Goal: Information Seeking & Learning: Learn about a topic

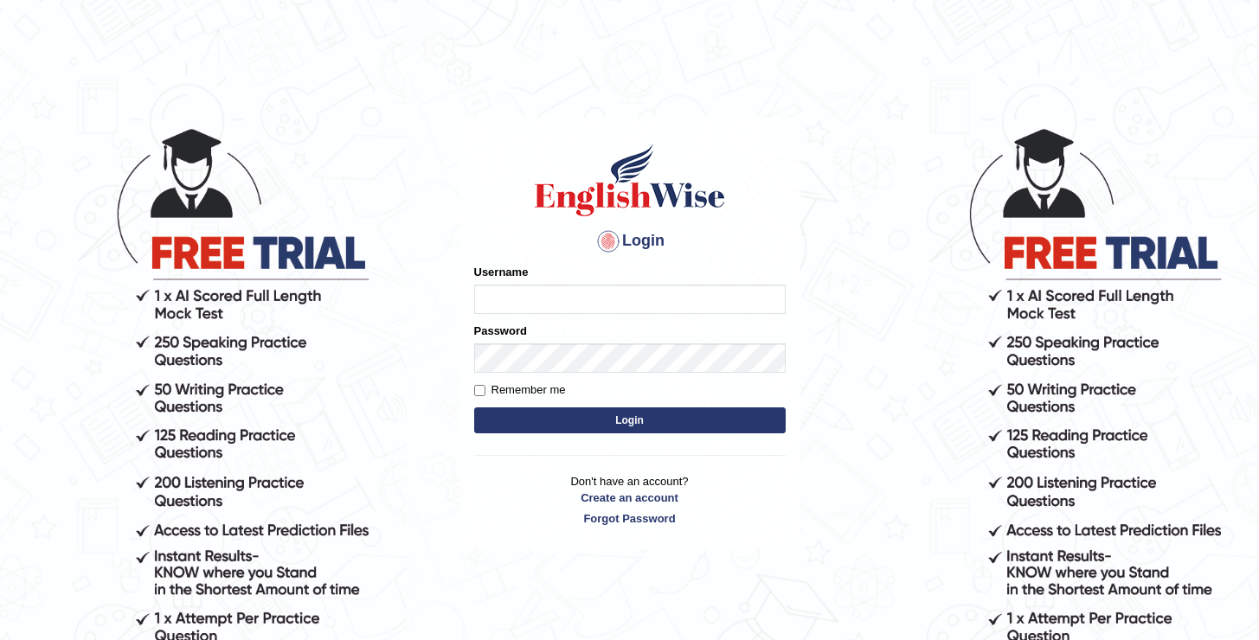
click at [556, 290] on input "Username" at bounding box center [630, 299] width 312 height 29
type input "oguzhan"
click at [474, 408] on button "Login" at bounding box center [630, 421] width 312 height 26
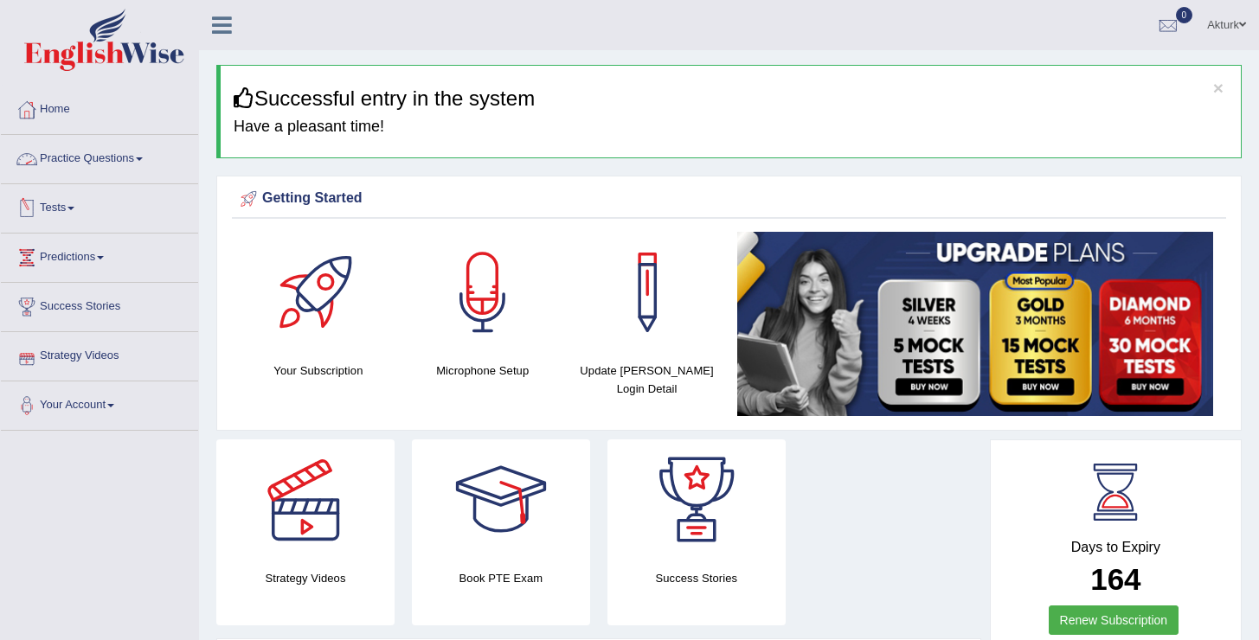
click at [87, 166] on link "Practice Questions" at bounding box center [99, 156] width 197 height 43
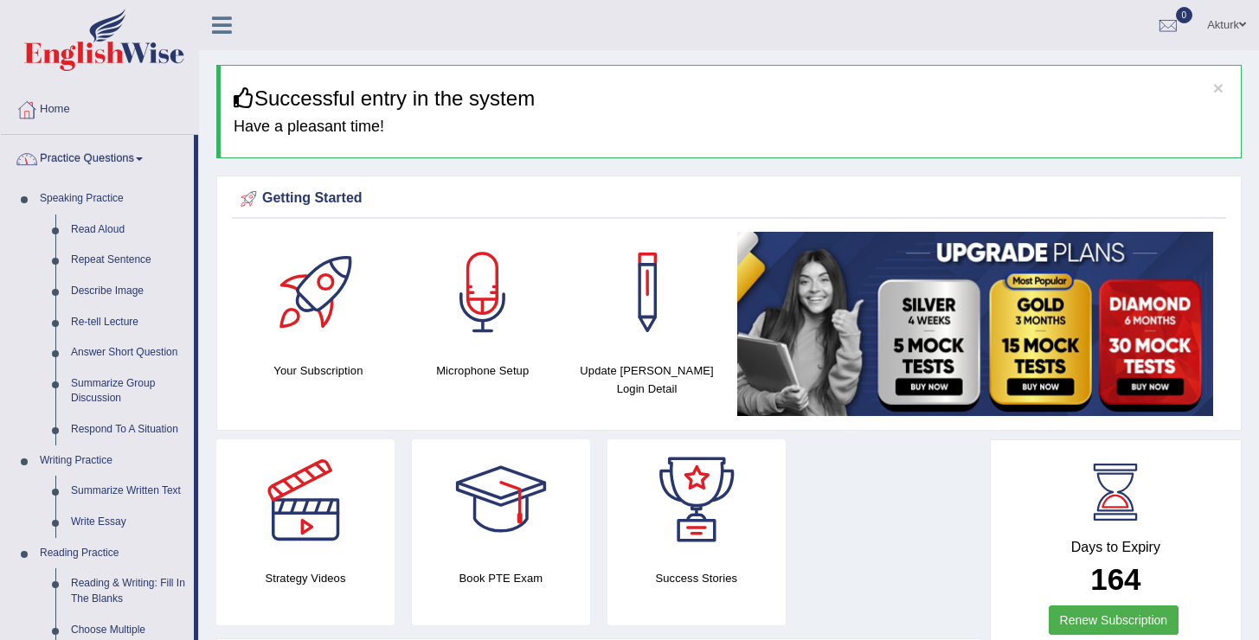
click at [87, 166] on link "Practice Questions" at bounding box center [97, 156] width 193 height 43
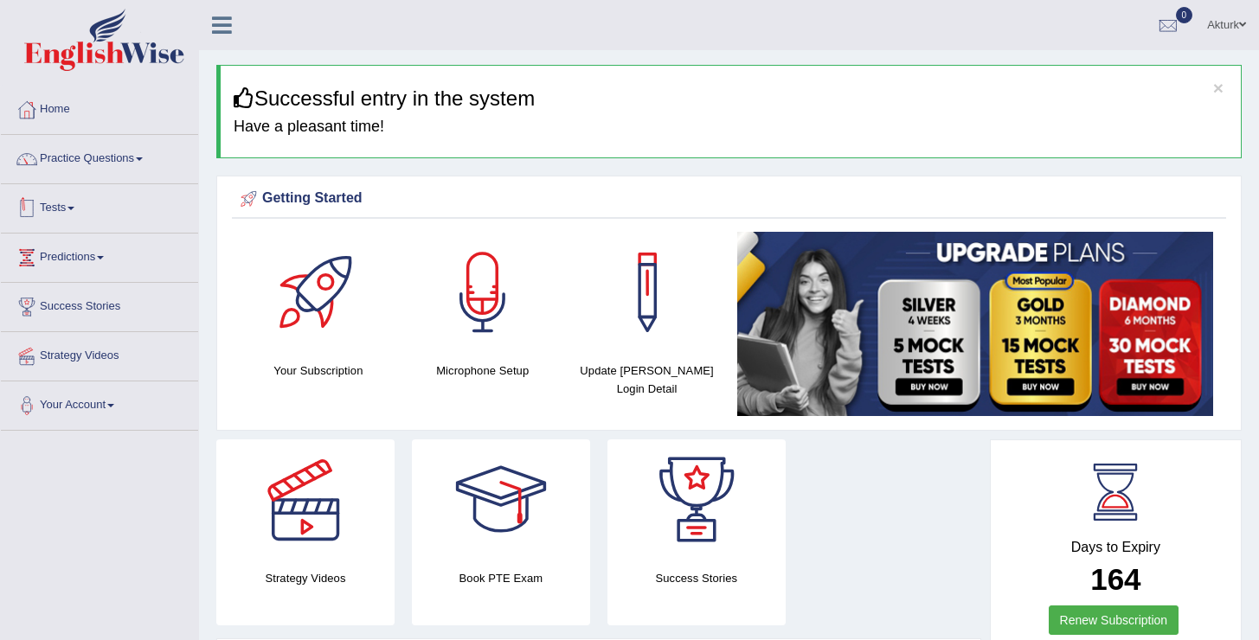
click at [64, 203] on link "Tests" at bounding box center [99, 205] width 197 height 43
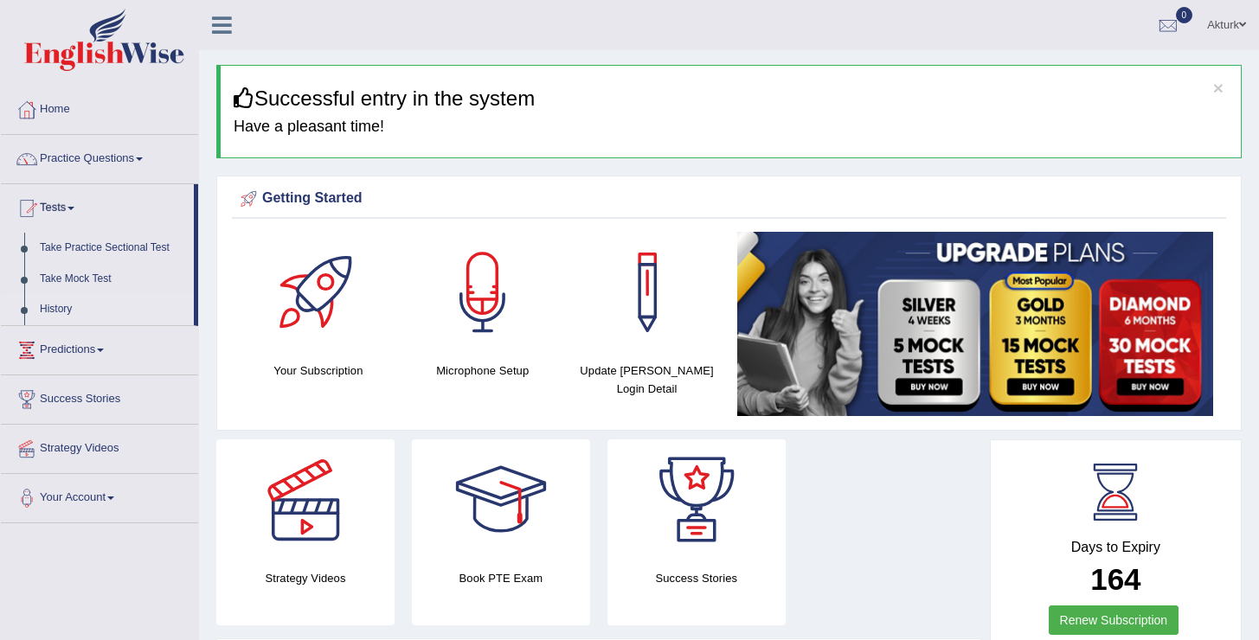
click at [62, 306] on link "History" at bounding box center [113, 309] width 162 height 31
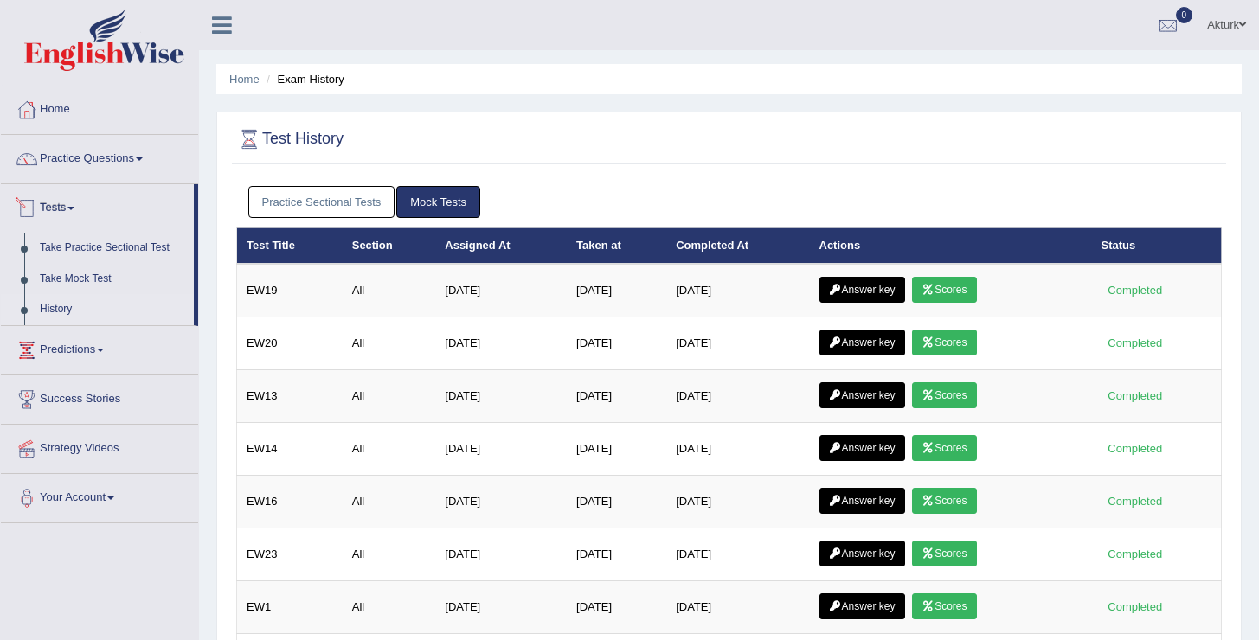
click at [316, 192] on link "Practice Sectional Tests" at bounding box center [321, 202] width 147 height 32
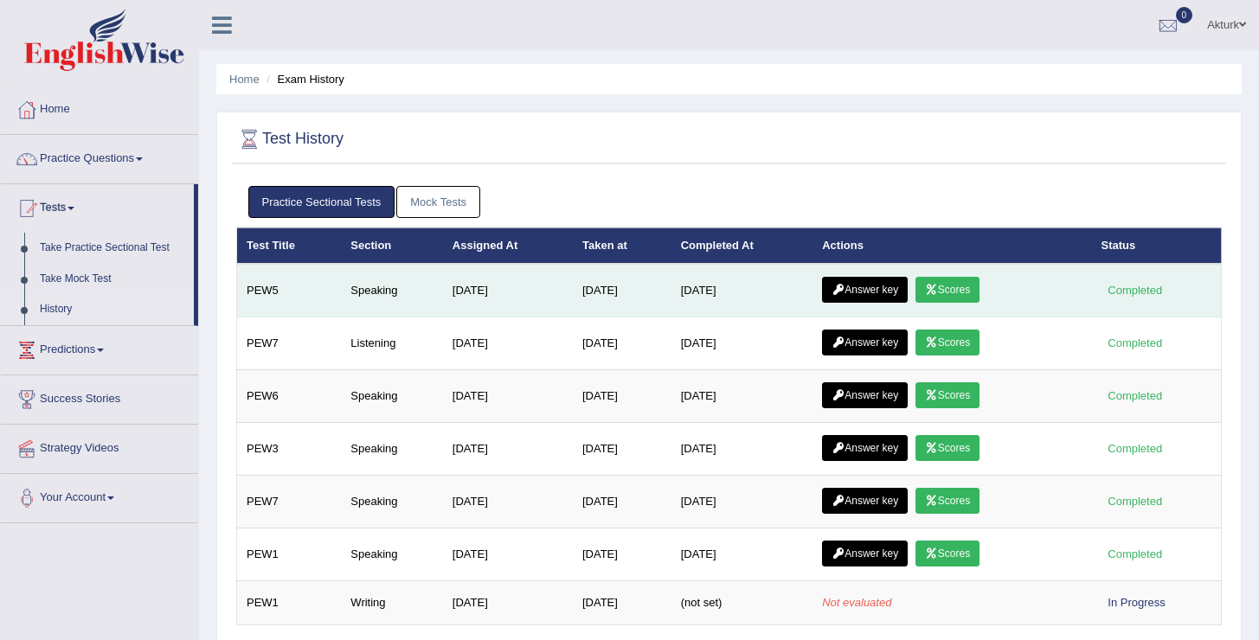
click at [938, 285] on icon at bounding box center [931, 290] width 13 height 10
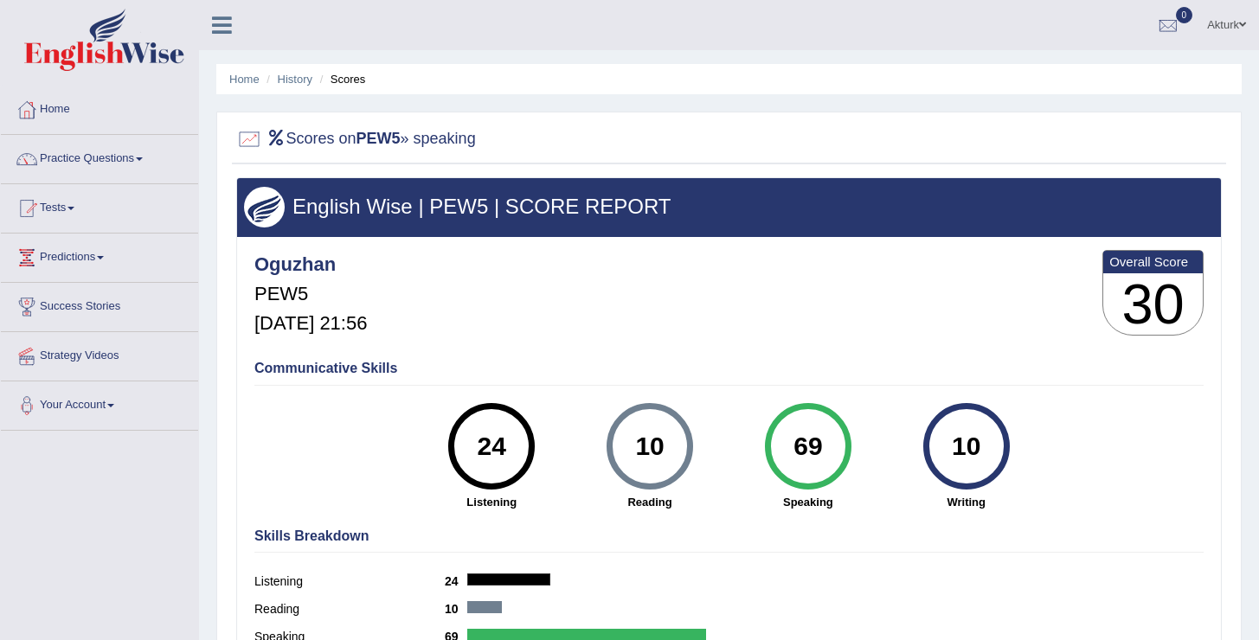
click at [589, 120] on div "Scores on PEW5 » speaking English Wise | PEW5 | SCORE REPORT Oguzhan PEW5 Oct 6…" at bounding box center [728, 415] width 1025 height 607
click at [101, 159] on link "Practice Questions" at bounding box center [99, 156] width 197 height 43
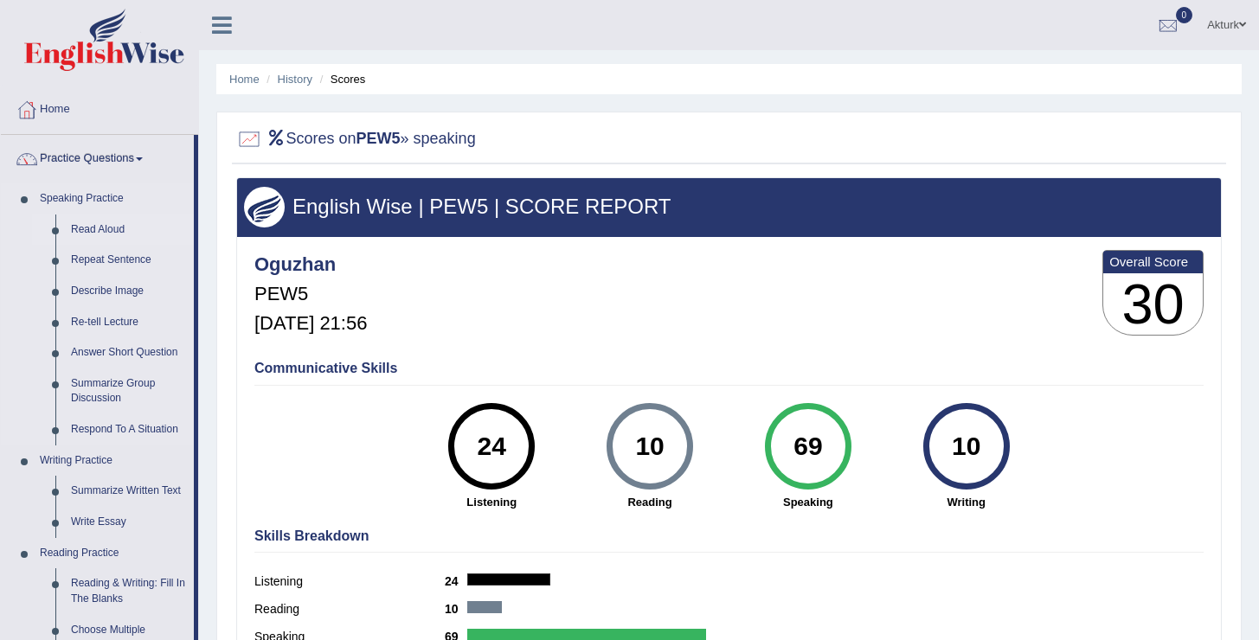
click at [91, 222] on link "Read Aloud" at bounding box center [128, 230] width 131 height 31
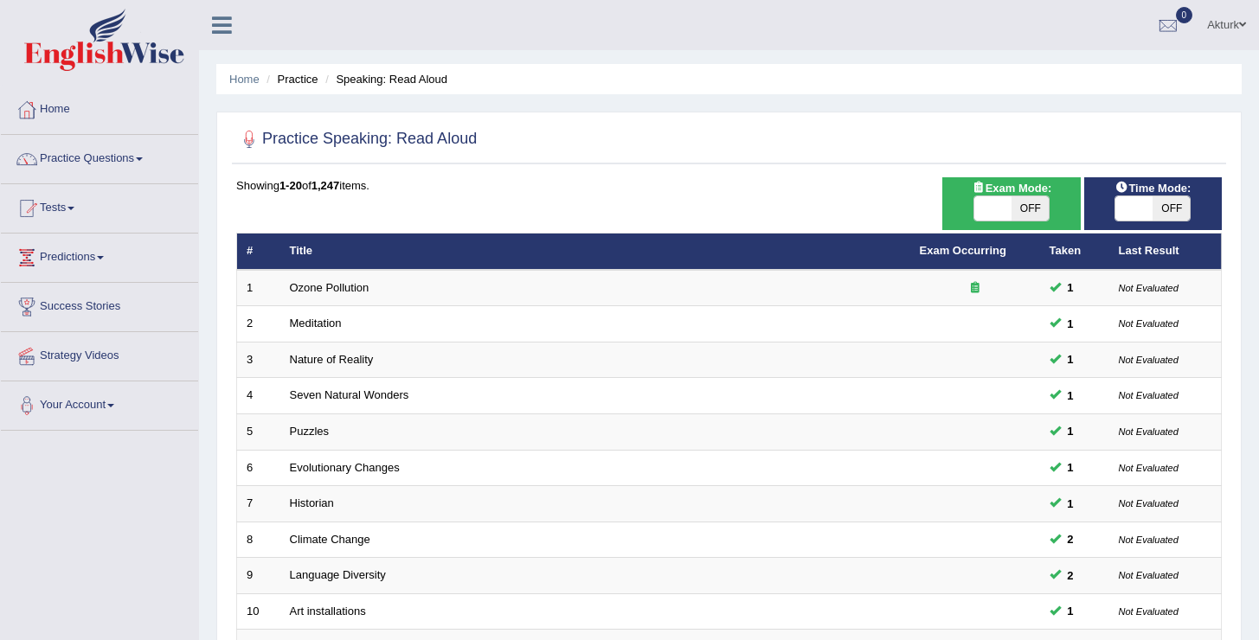
click at [1031, 205] on span "OFF" at bounding box center [1030, 208] width 37 height 24
checkbox input "true"
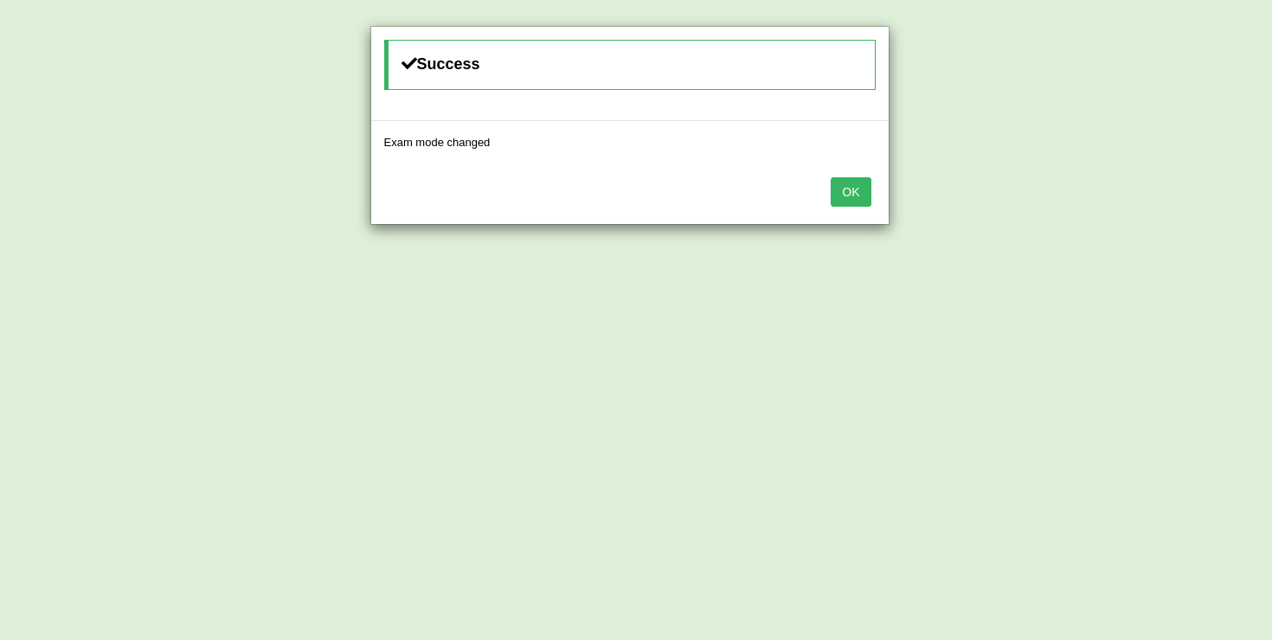
click at [861, 183] on button "OK" at bounding box center [851, 191] width 40 height 29
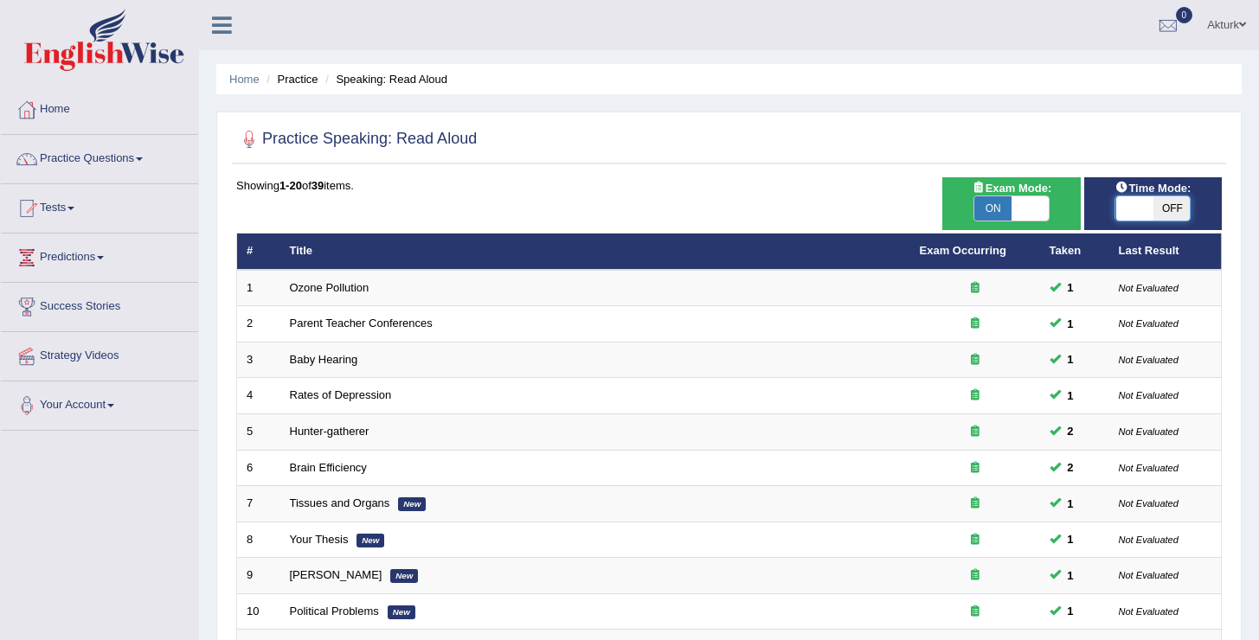
click at [1122, 202] on span at bounding box center [1133, 208] width 37 height 24
checkbox input "true"
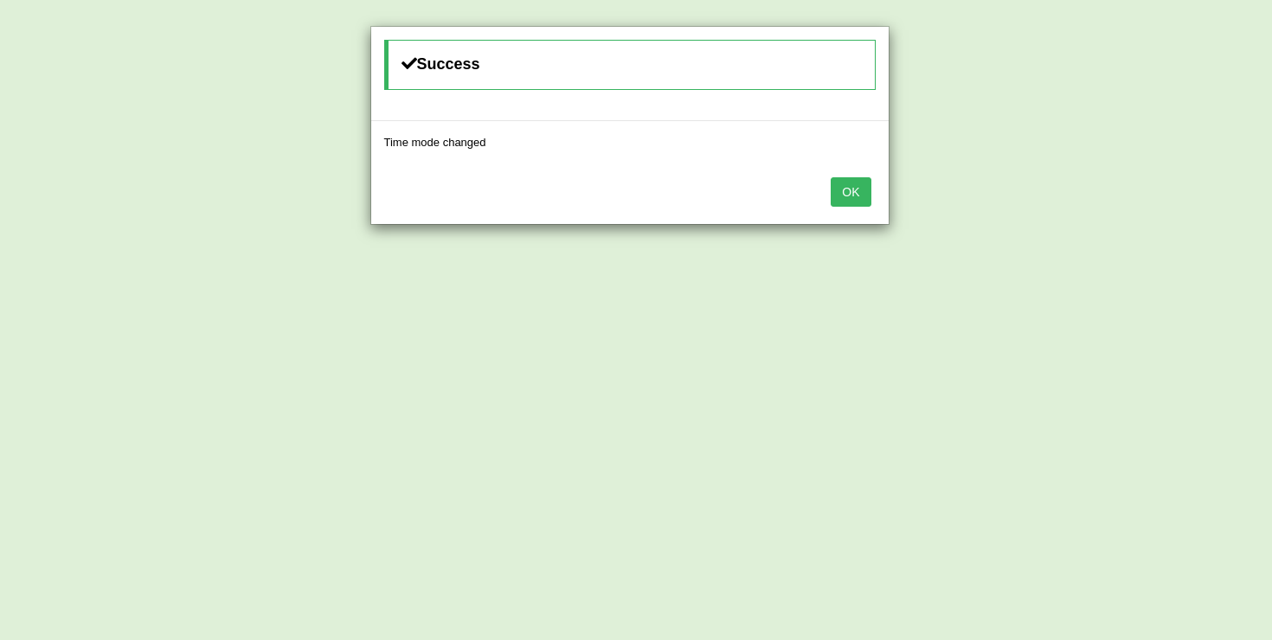
click at [849, 192] on button "OK" at bounding box center [851, 191] width 40 height 29
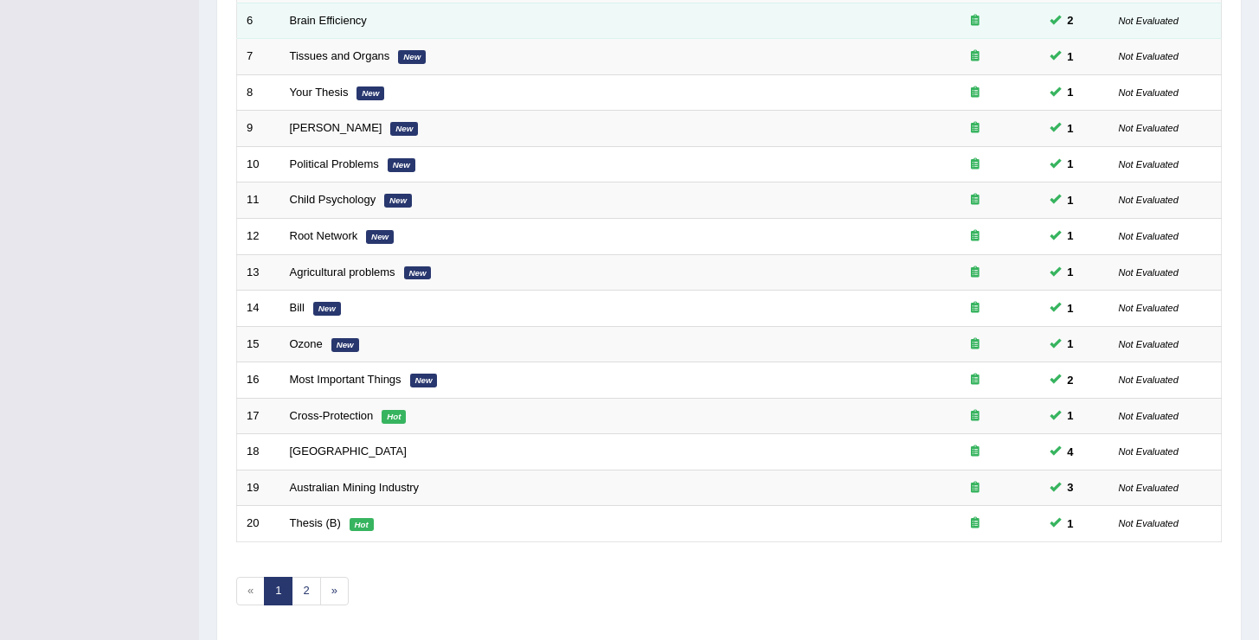
scroll to position [505, 0]
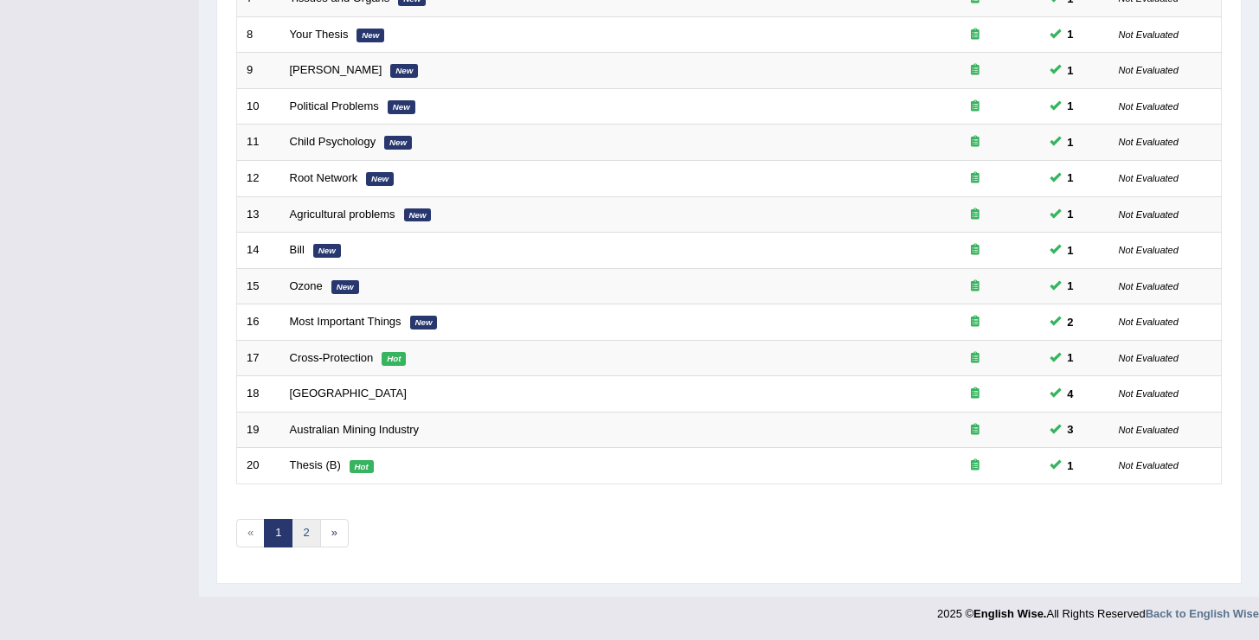
click at [295, 529] on link "2" at bounding box center [306, 533] width 29 height 29
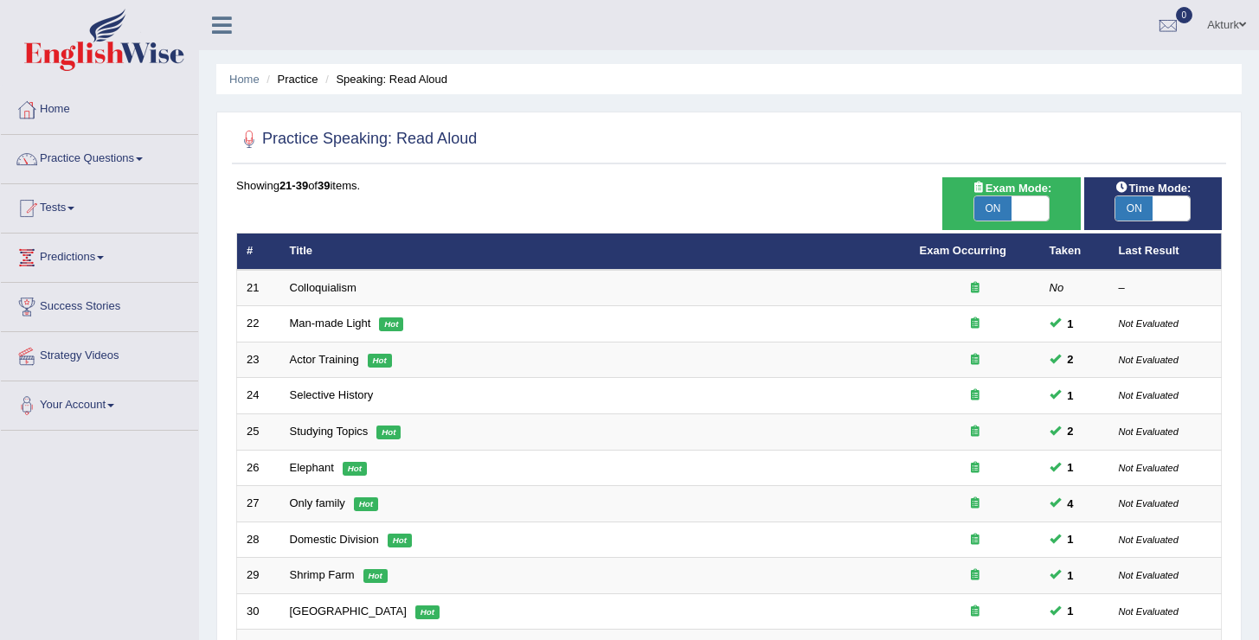
scroll to position [469, 0]
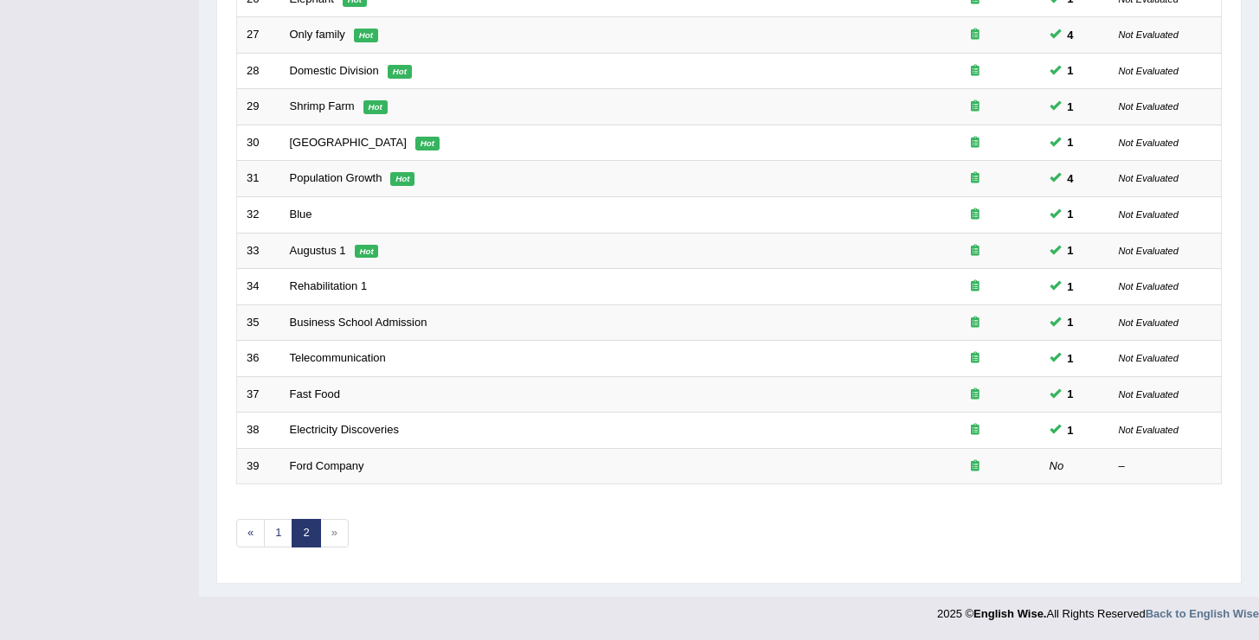
click at [341, 535] on span "»" at bounding box center [334, 533] width 29 height 29
click at [338, 535] on span "»" at bounding box center [334, 533] width 29 height 29
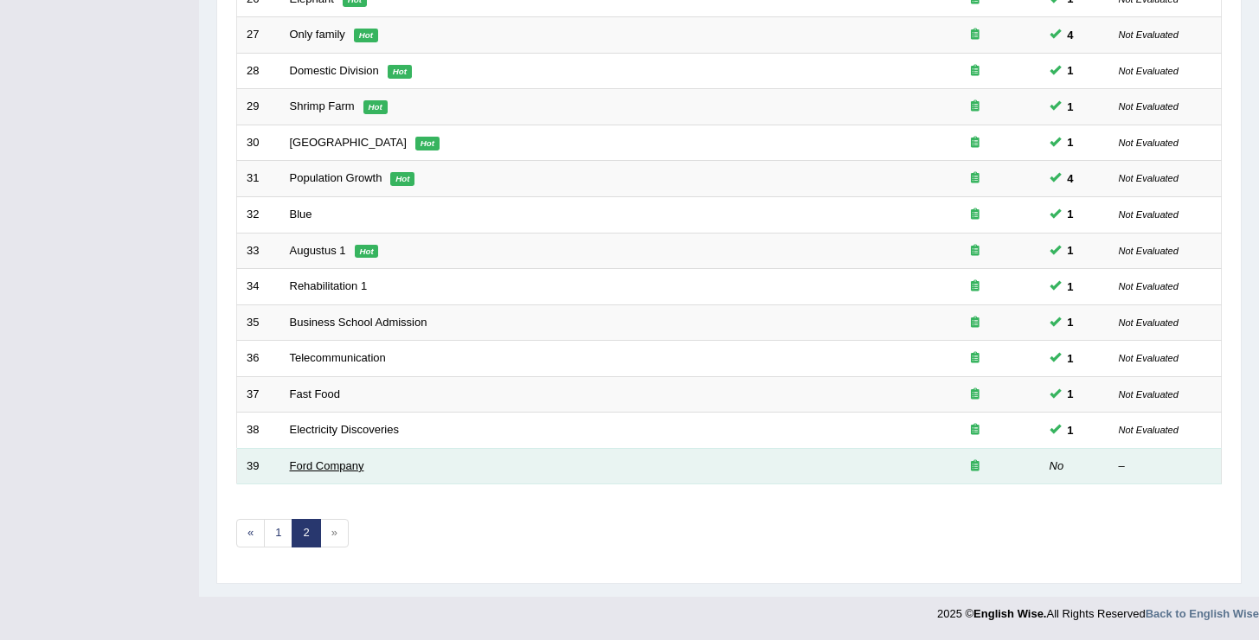
click at [296, 464] on link "Ford Company" at bounding box center [327, 465] width 74 height 13
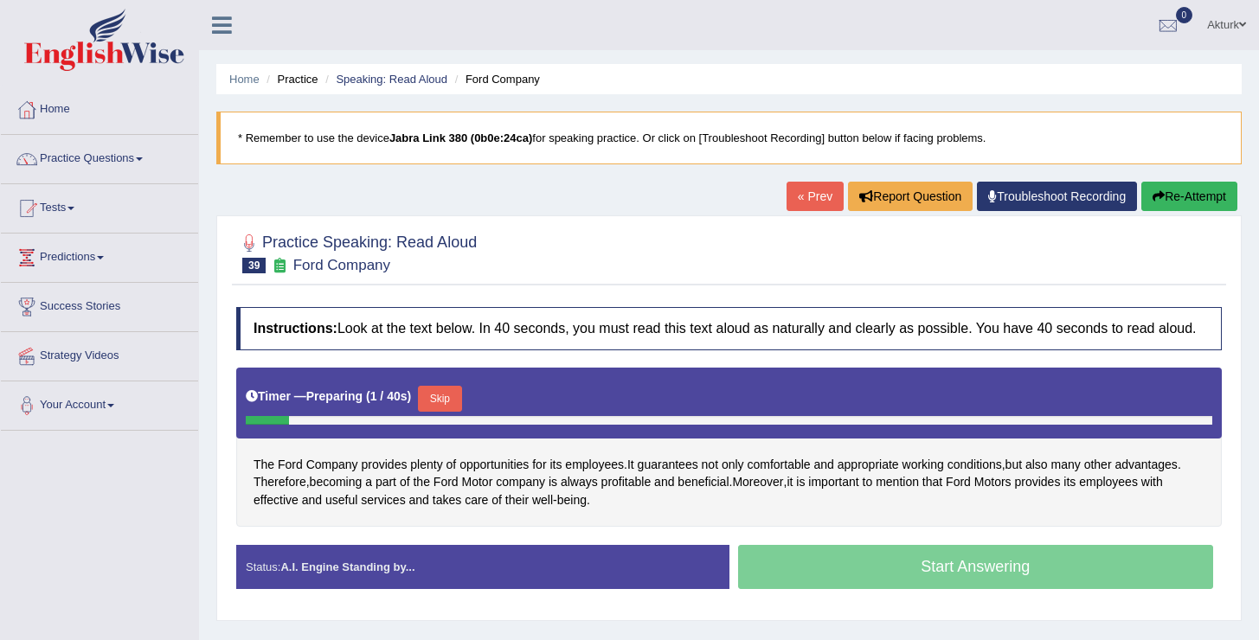
scroll to position [268, 0]
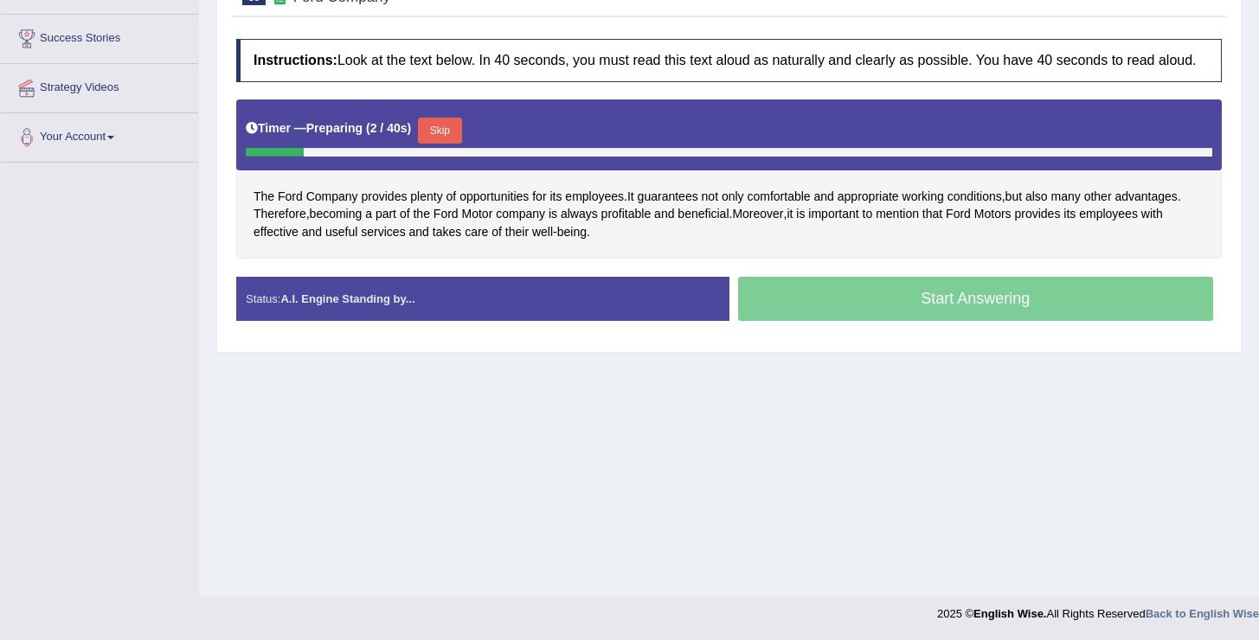
click at [450, 144] on button "Skip" at bounding box center [439, 131] width 43 height 26
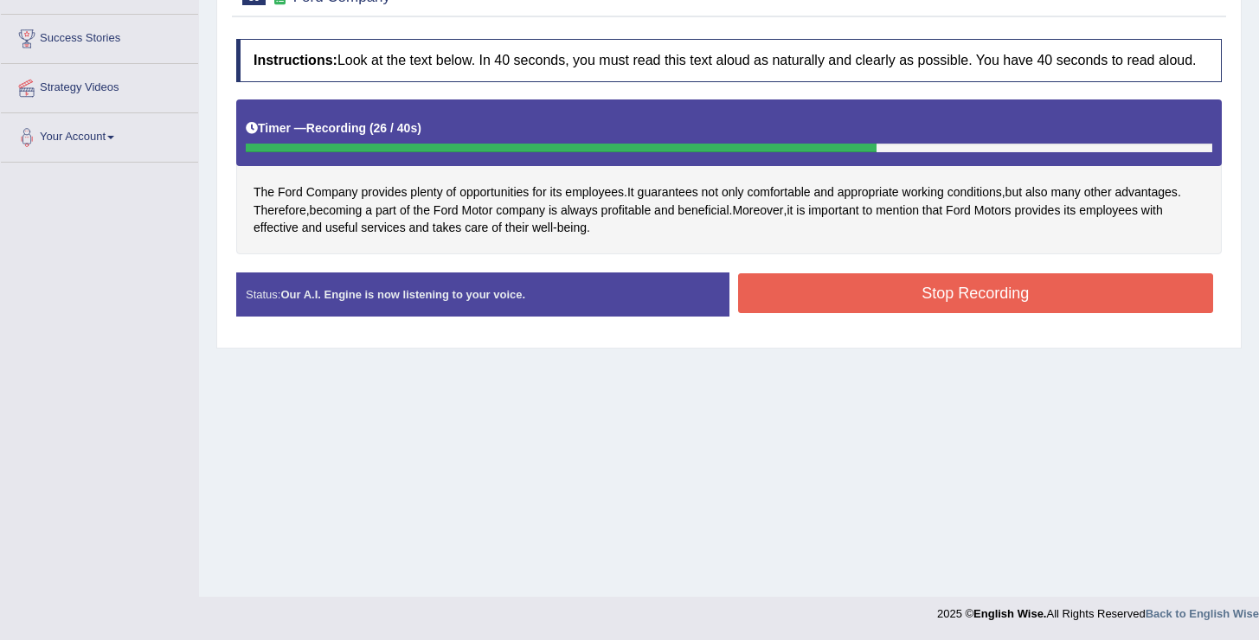
click at [928, 305] on button "Stop Recording" at bounding box center [976, 293] width 476 height 40
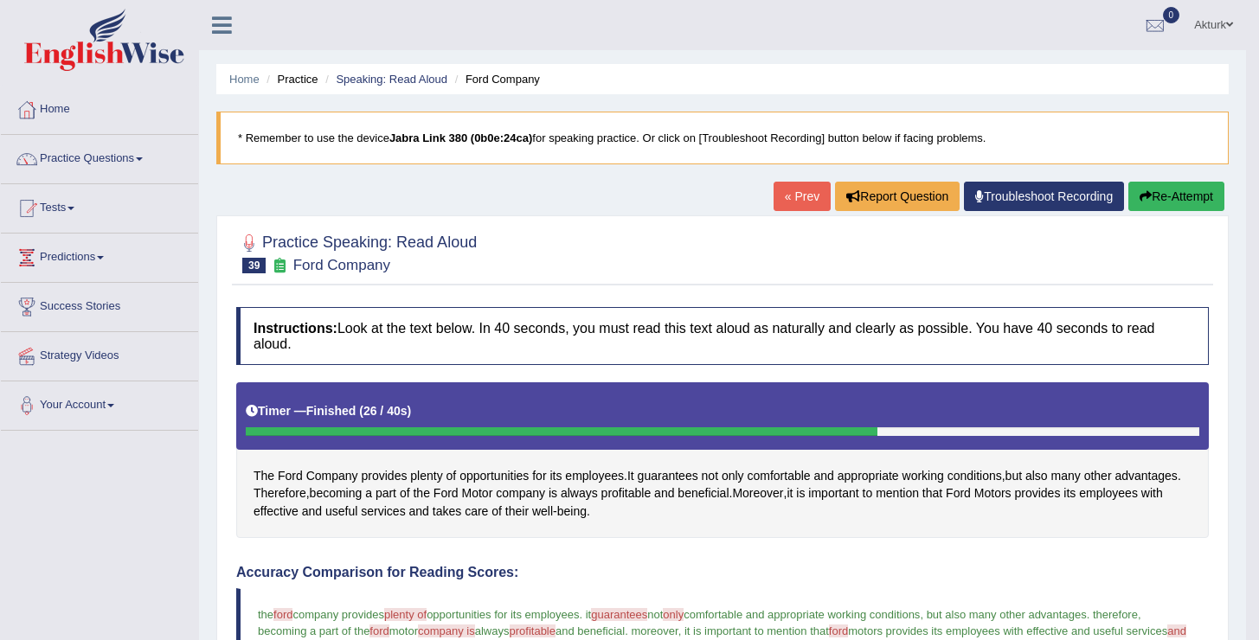
click at [1167, 202] on button "Re-Attempt" at bounding box center [1176, 196] width 96 height 29
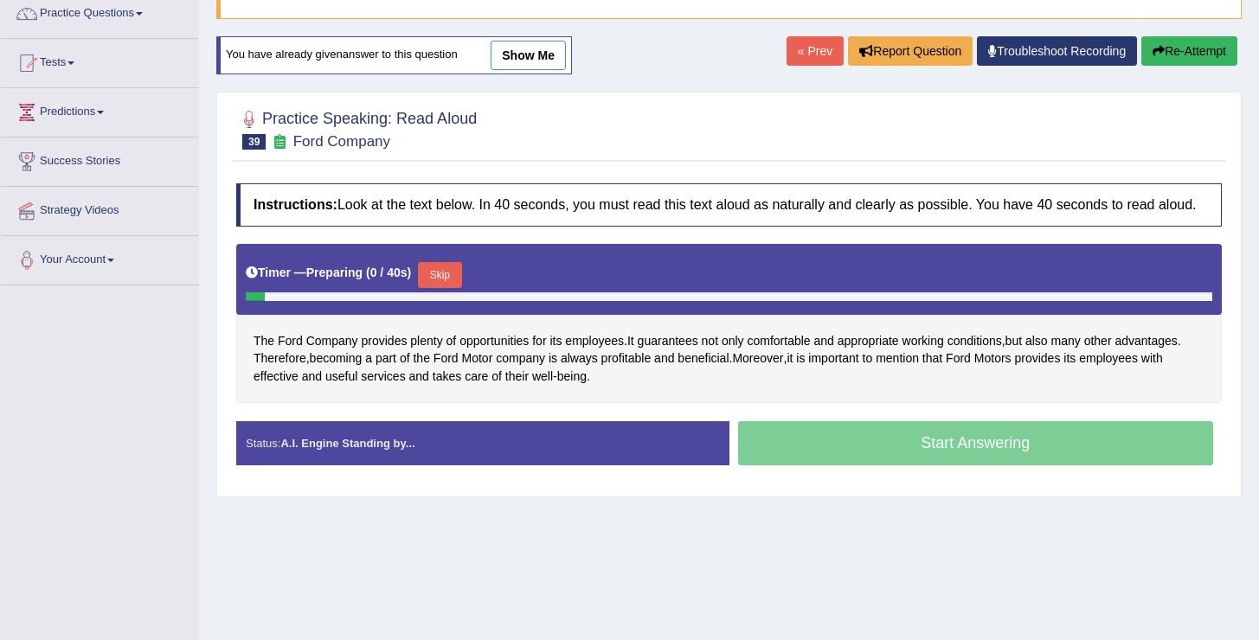
scroll to position [228, 0]
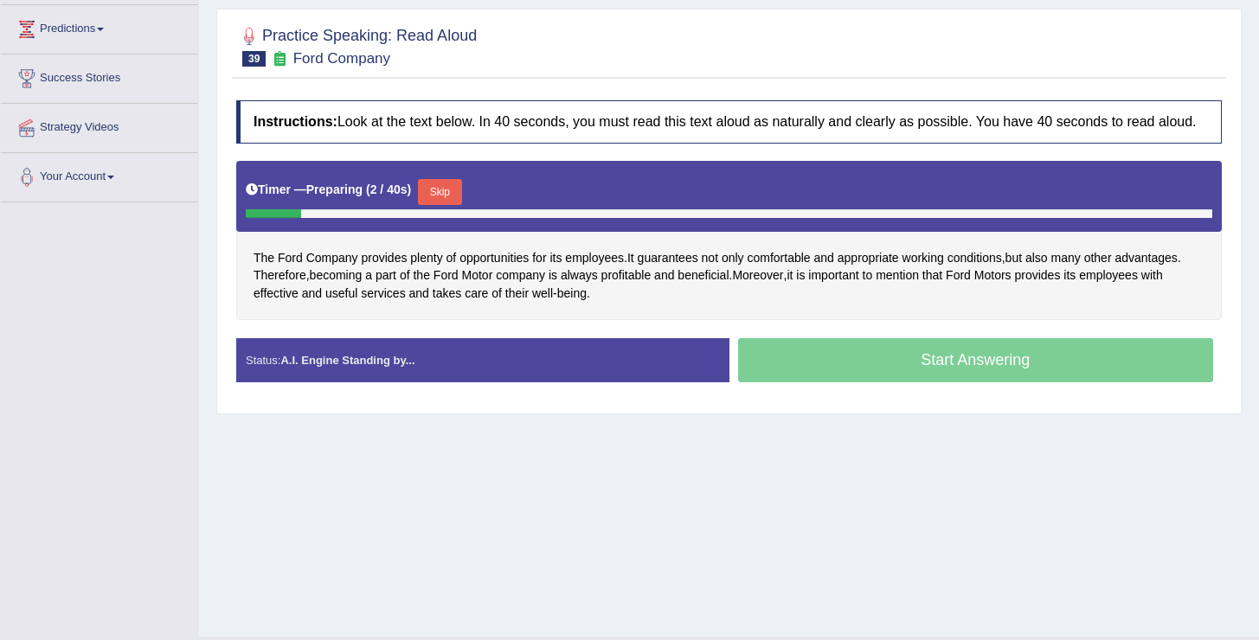
click at [447, 205] on button "Skip" at bounding box center [439, 192] width 43 height 26
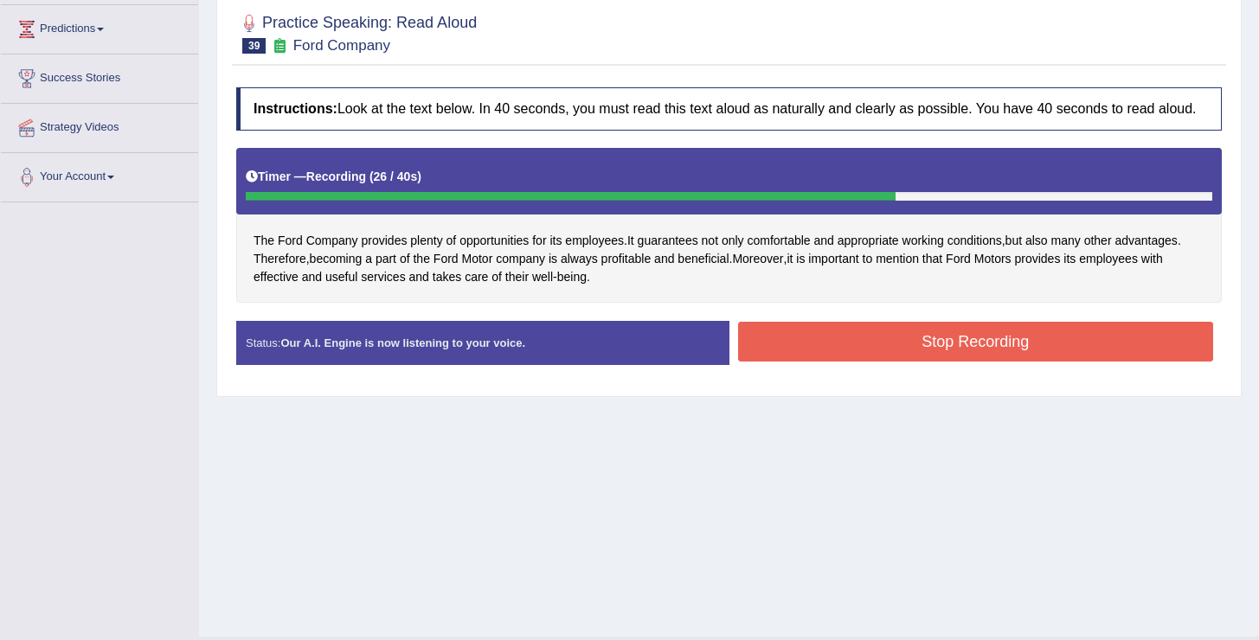
click at [901, 350] on button "Stop Recording" at bounding box center [976, 342] width 476 height 40
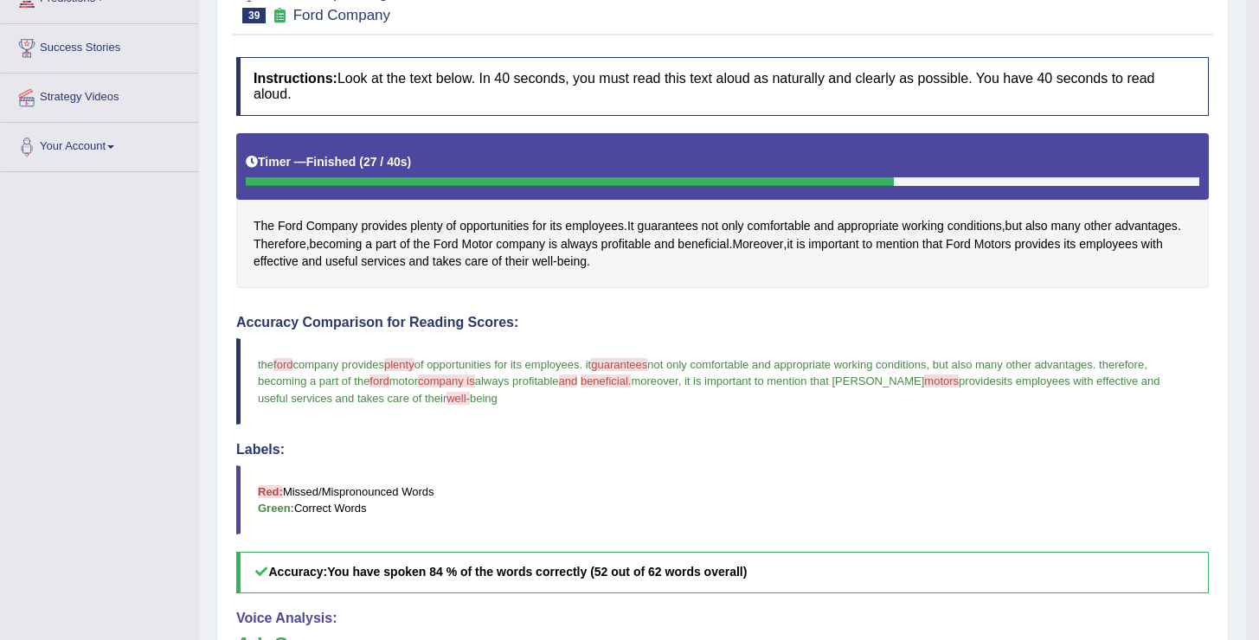
scroll to position [179, 0]
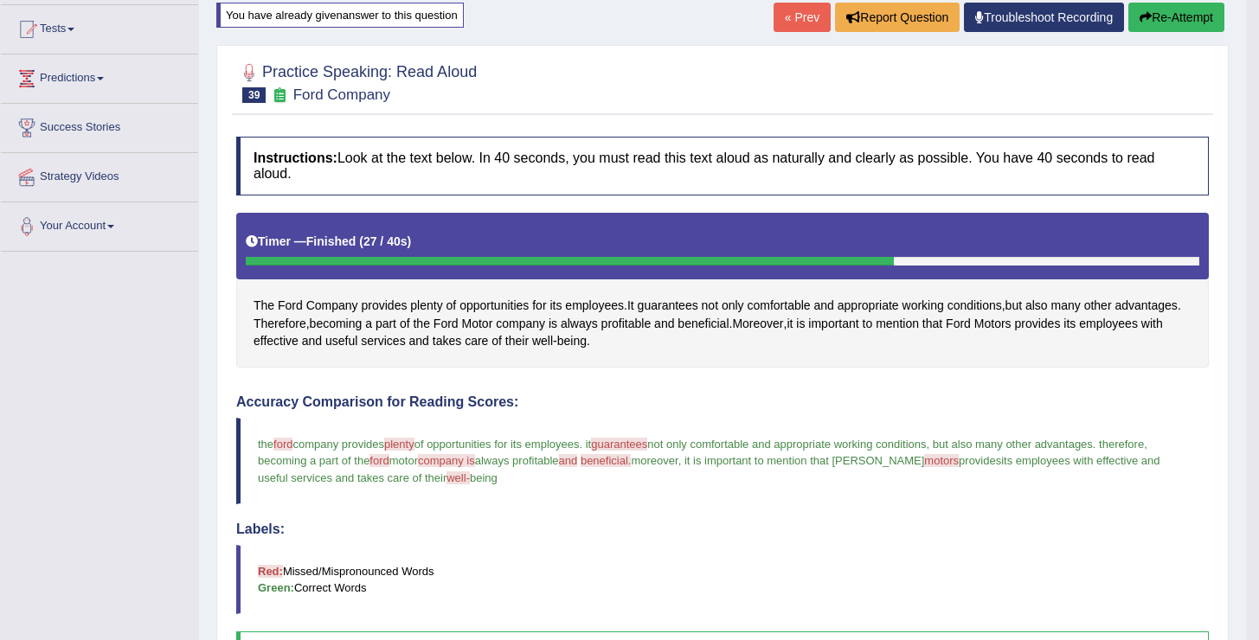
click at [1163, 8] on button "Re-Attempt" at bounding box center [1176, 17] width 96 height 29
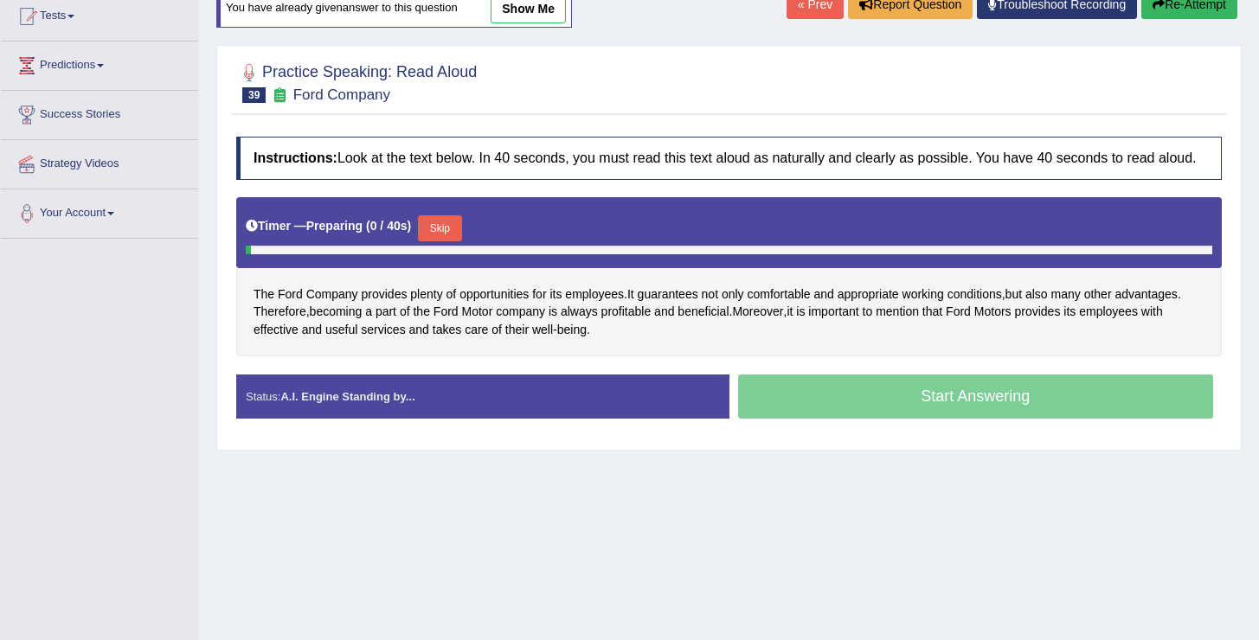
scroll to position [268, 0]
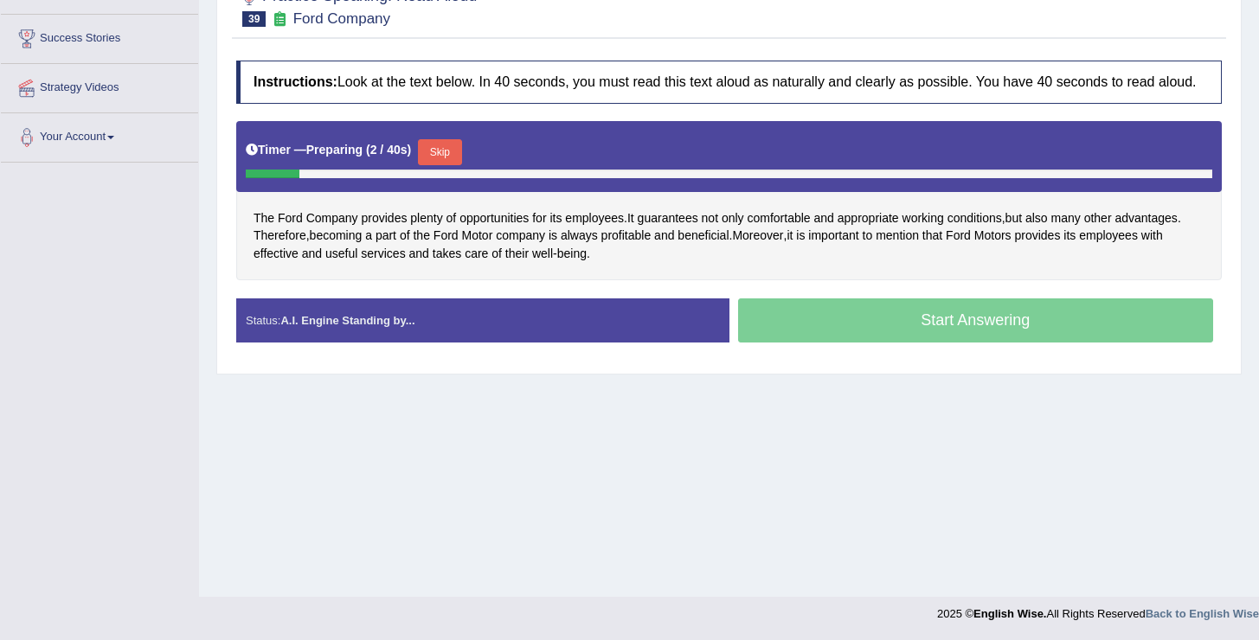
click at [452, 165] on button "Skip" at bounding box center [439, 152] width 43 height 26
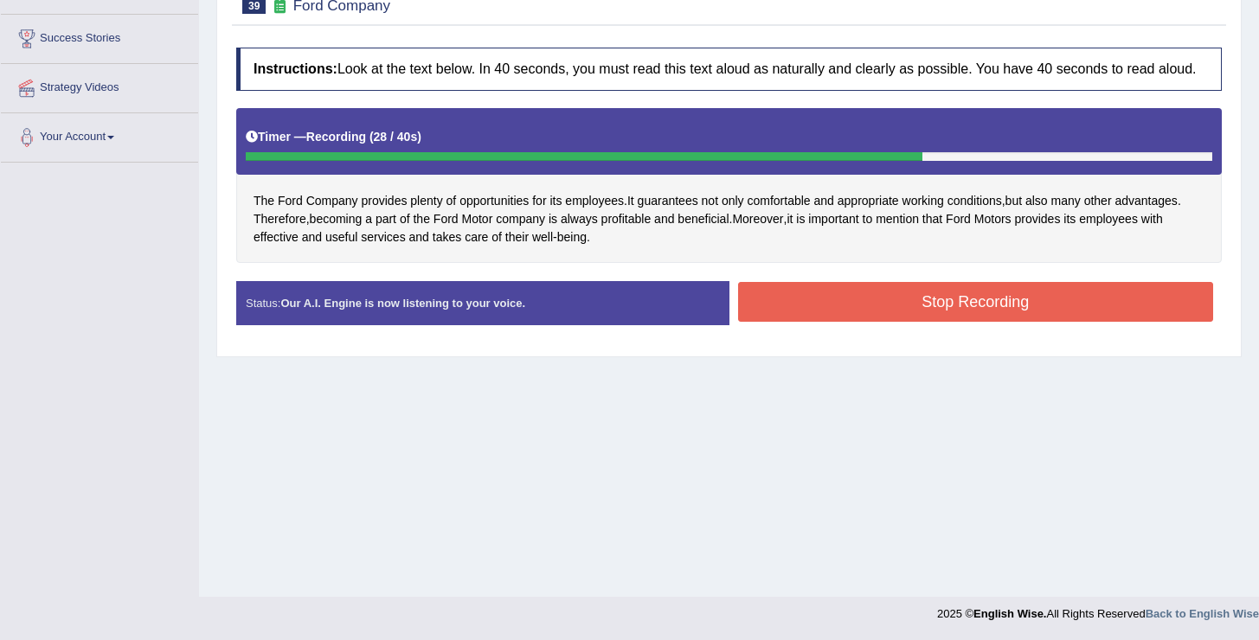
click at [916, 312] on button "Stop Recording" at bounding box center [976, 302] width 476 height 40
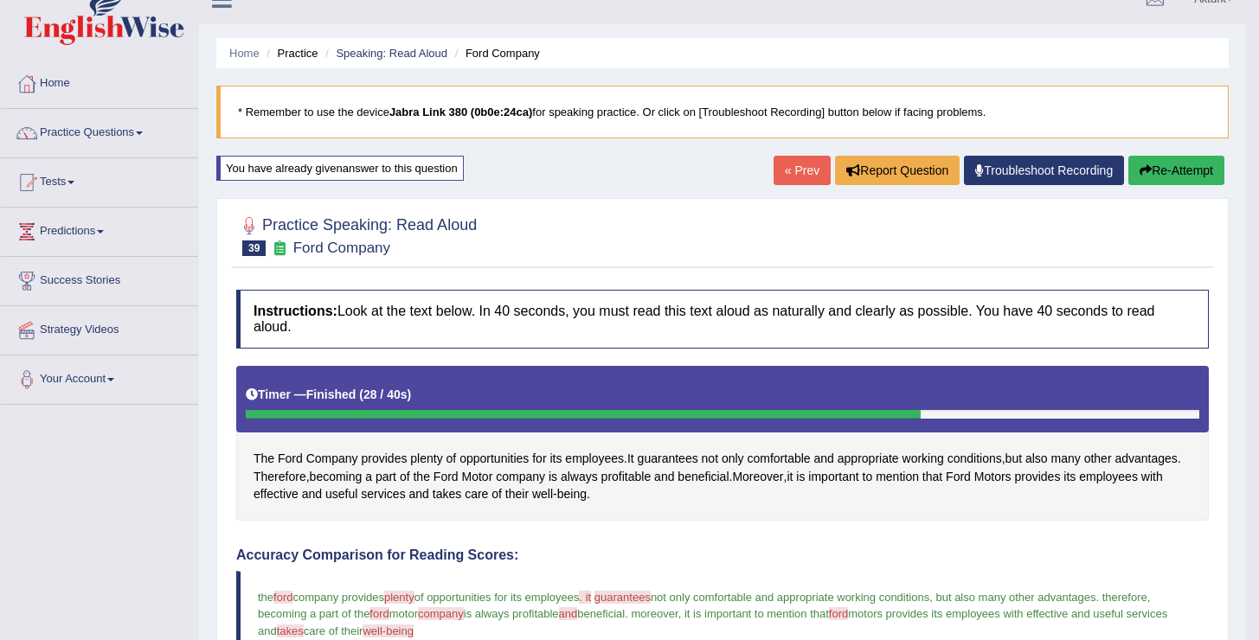
scroll to position [0, 0]
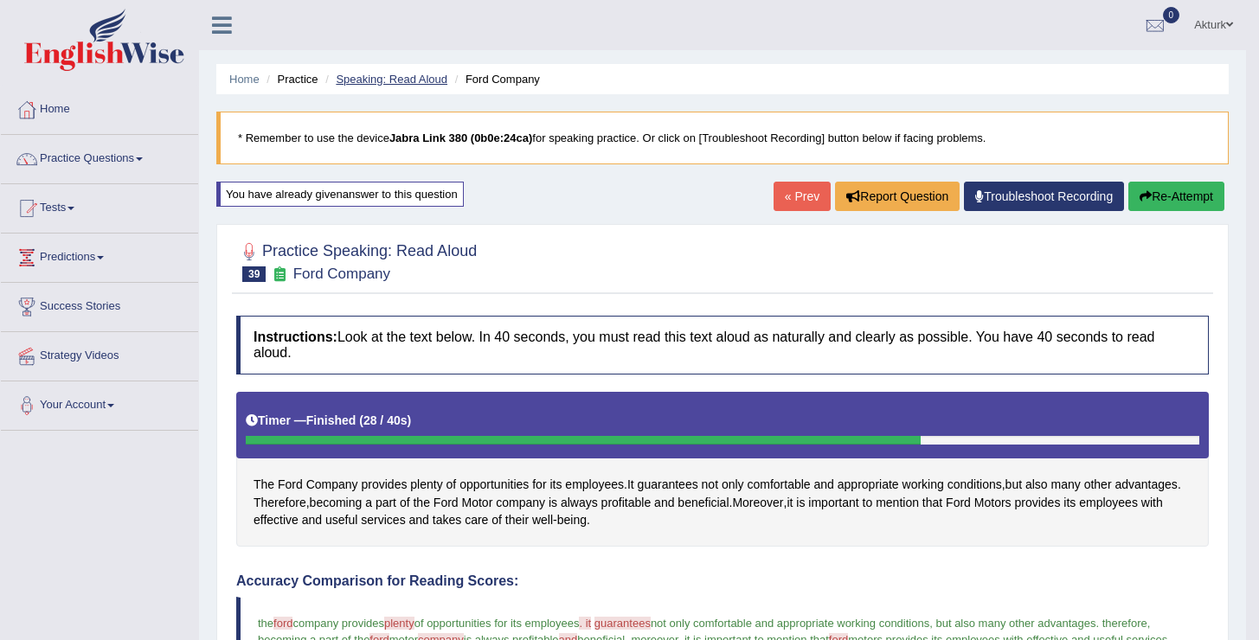
click at [369, 81] on link "Speaking: Read Aloud" at bounding box center [392, 79] width 112 height 13
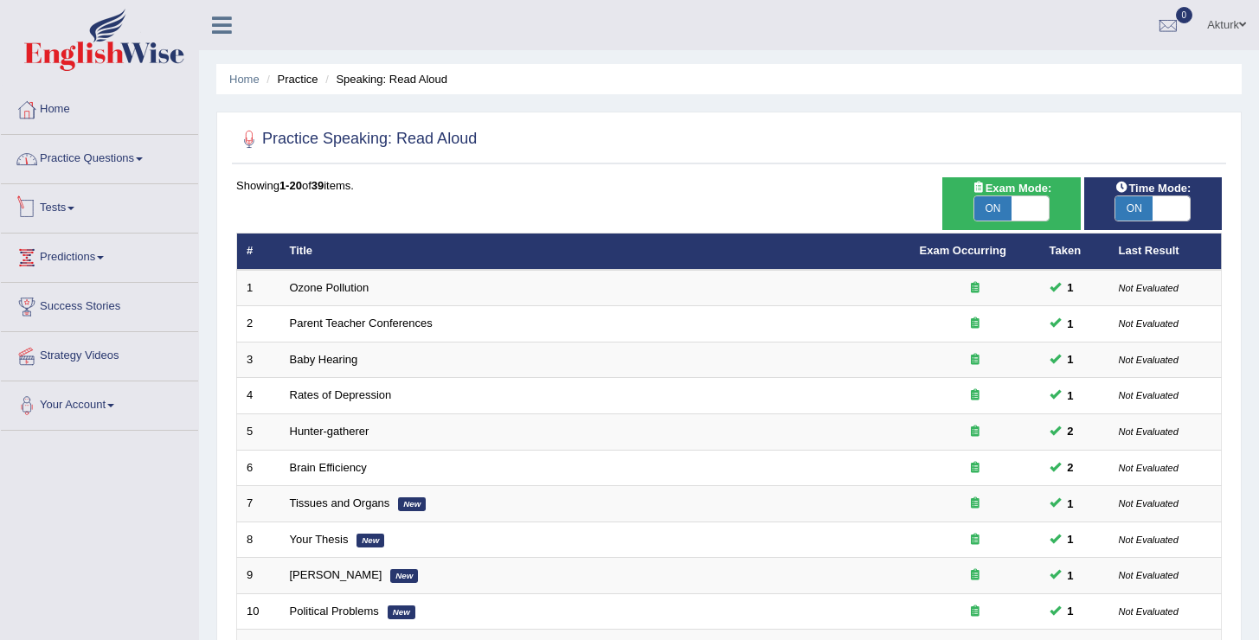
click at [132, 166] on link "Practice Questions" at bounding box center [99, 156] width 197 height 43
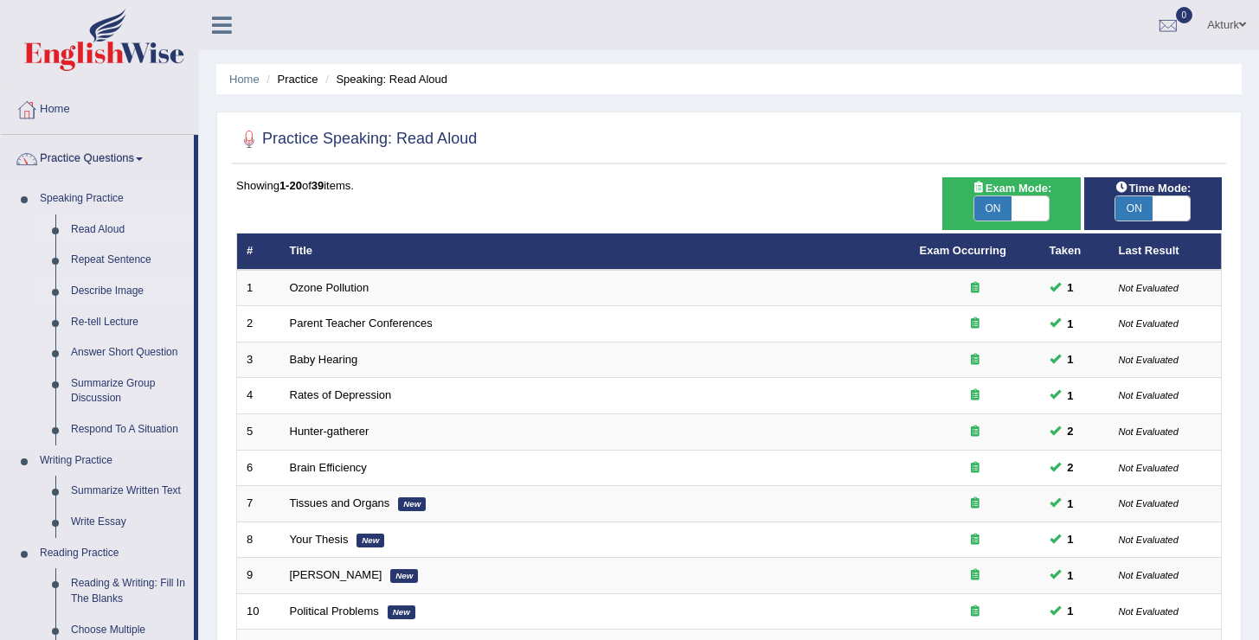
click at [116, 294] on link "Describe Image" at bounding box center [128, 291] width 131 height 31
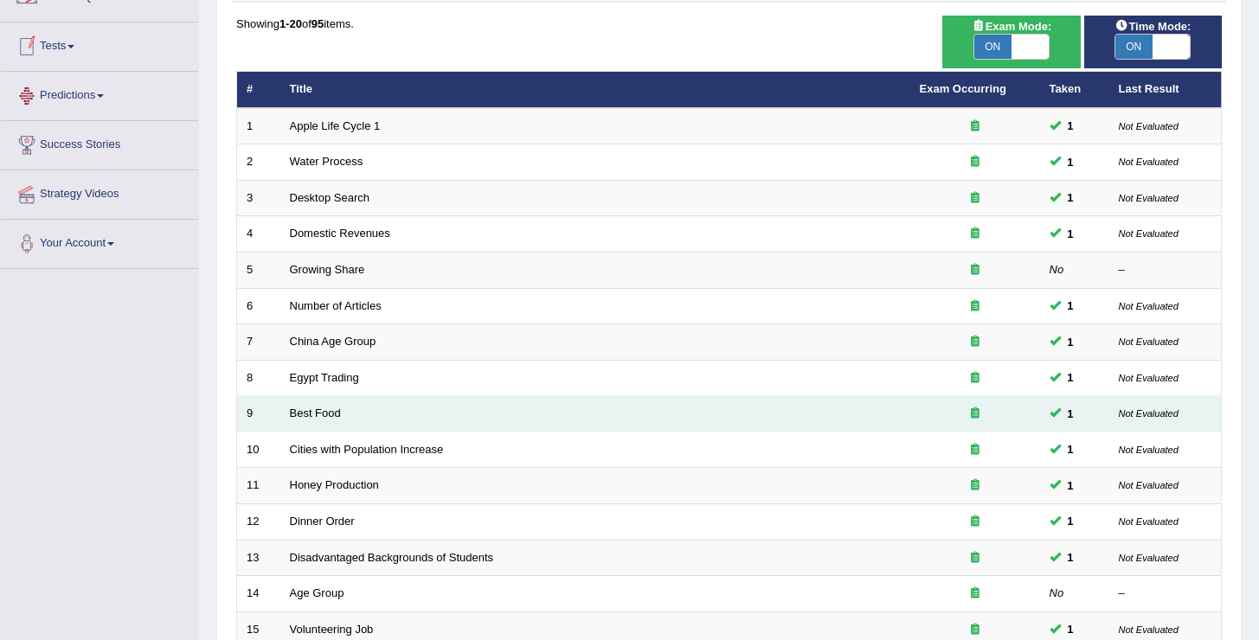
scroll to position [505, 0]
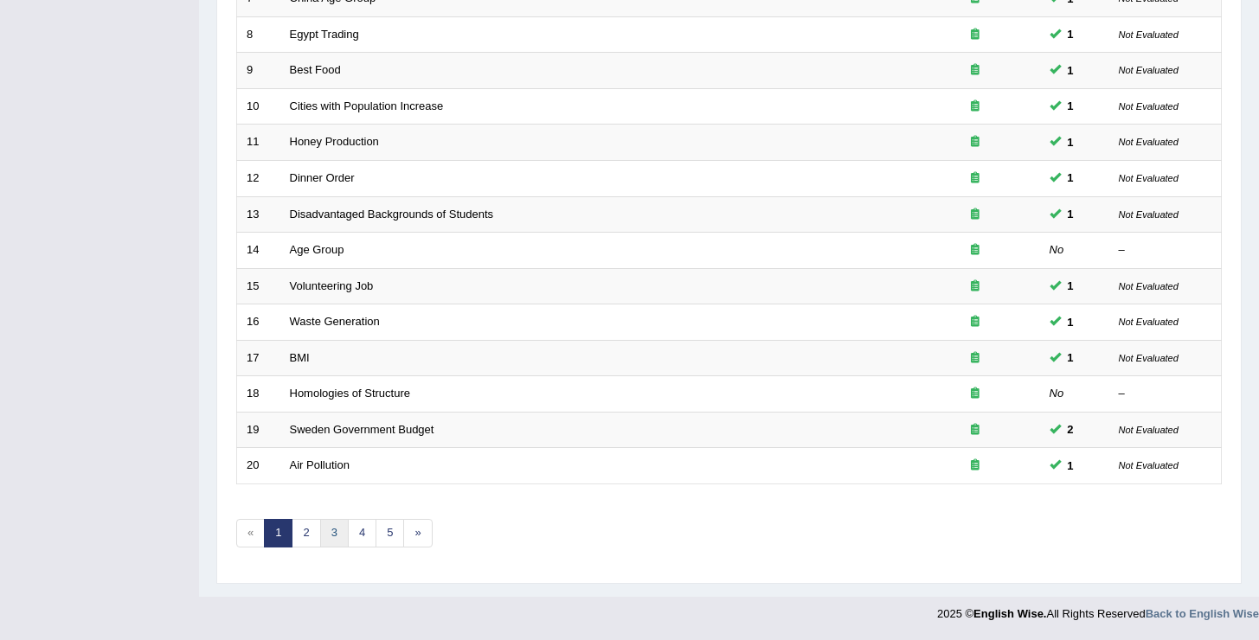
click at [342, 531] on link "3" at bounding box center [334, 533] width 29 height 29
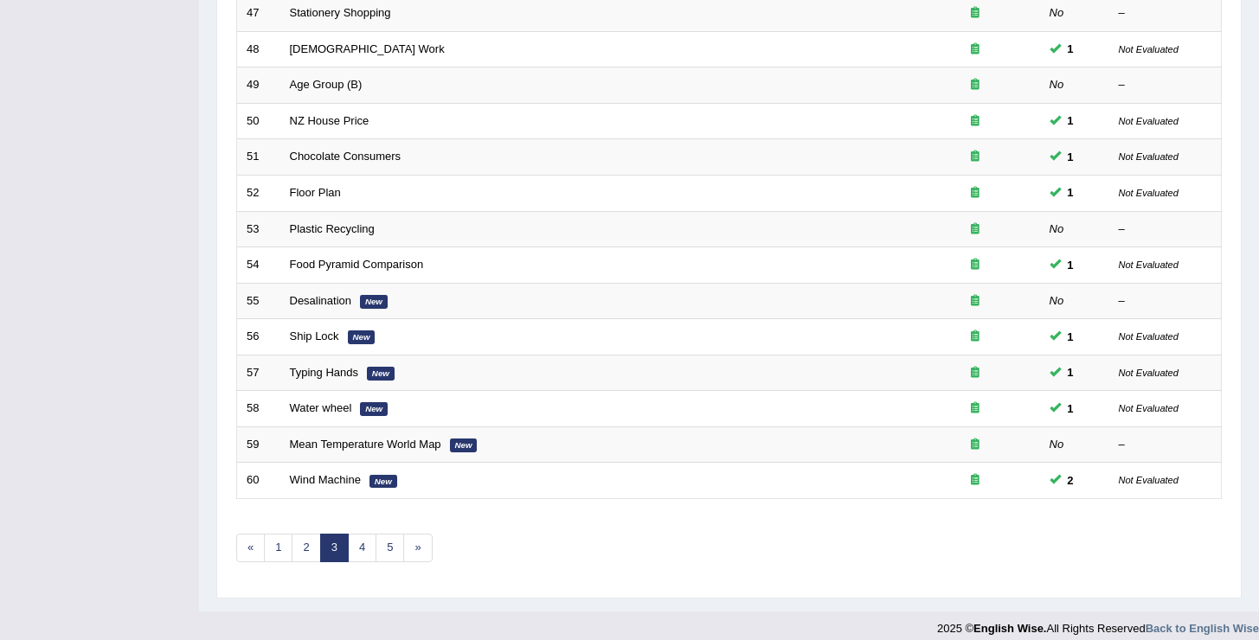
scroll to position [505, 0]
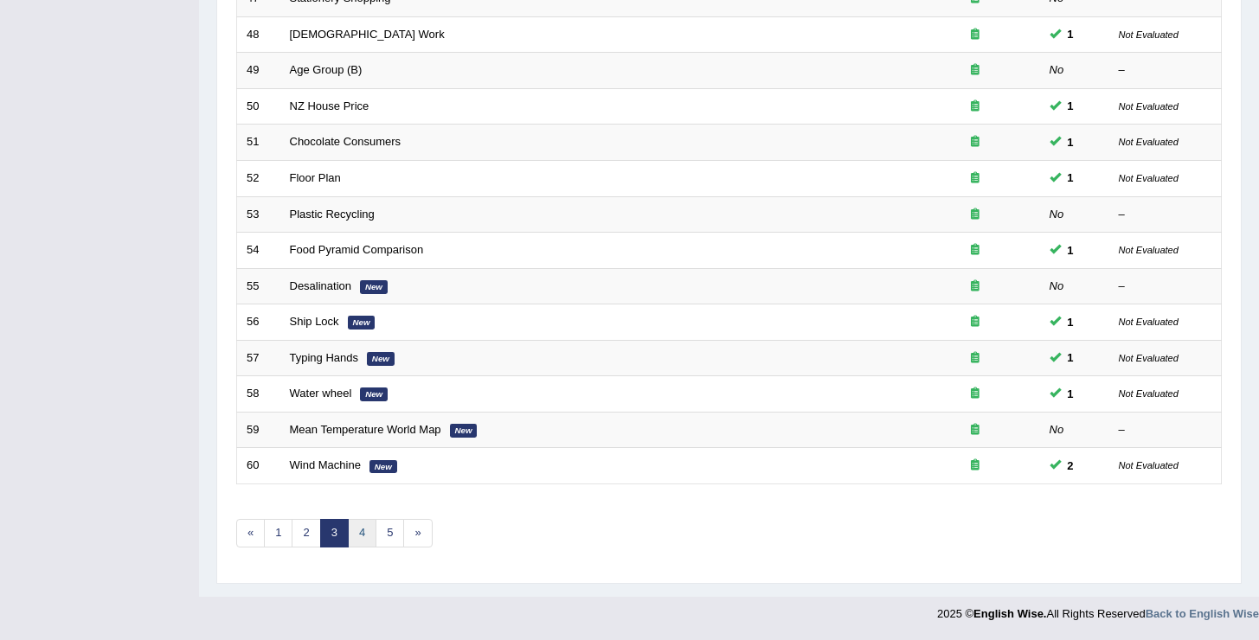
click at [365, 529] on link "4" at bounding box center [362, 533] width 29 height 29
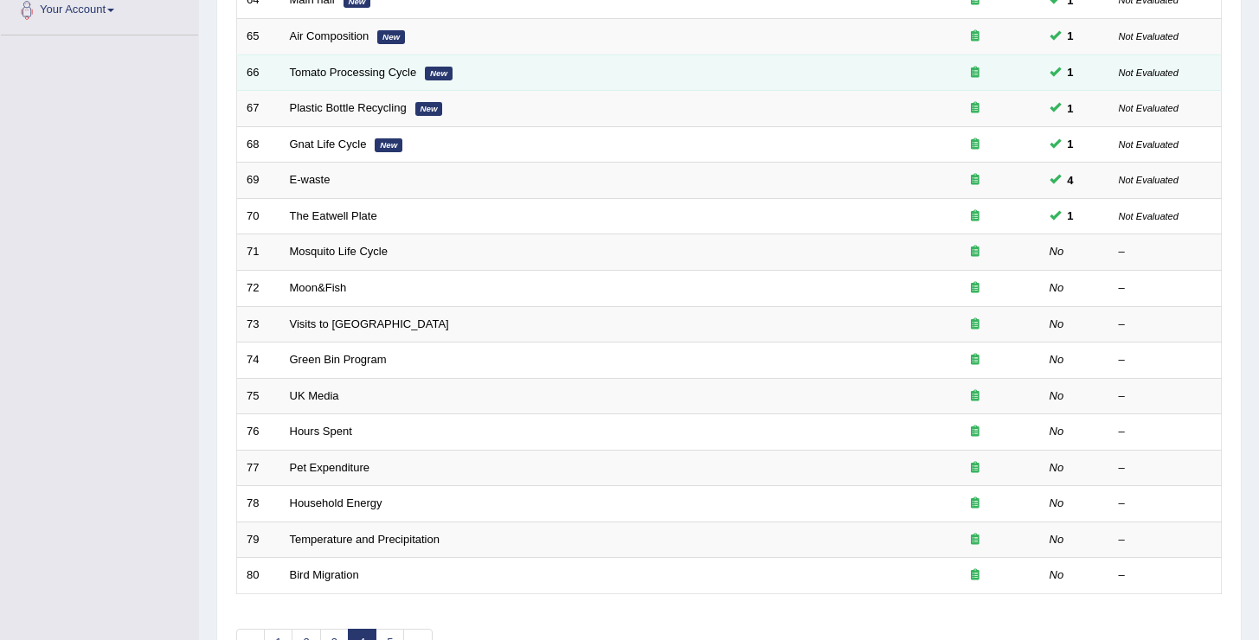
scroll to position [505, 0]
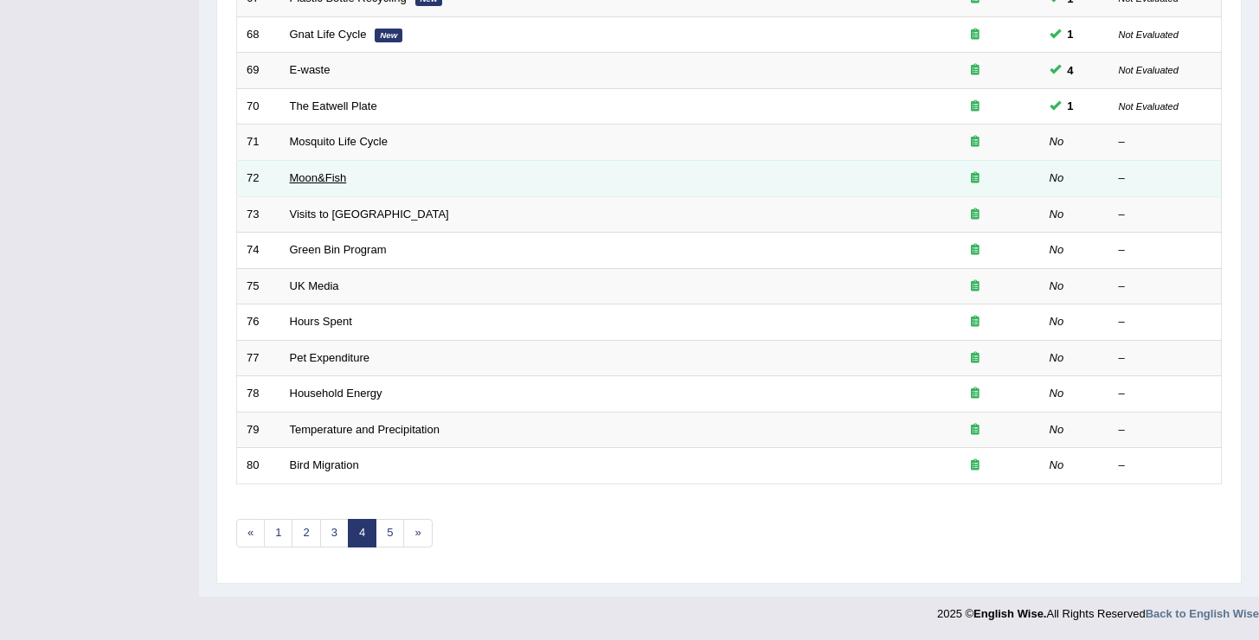
click at [331, 182] on link "Moon&Fish" at bounding box center [318, 177] width 57 height 13
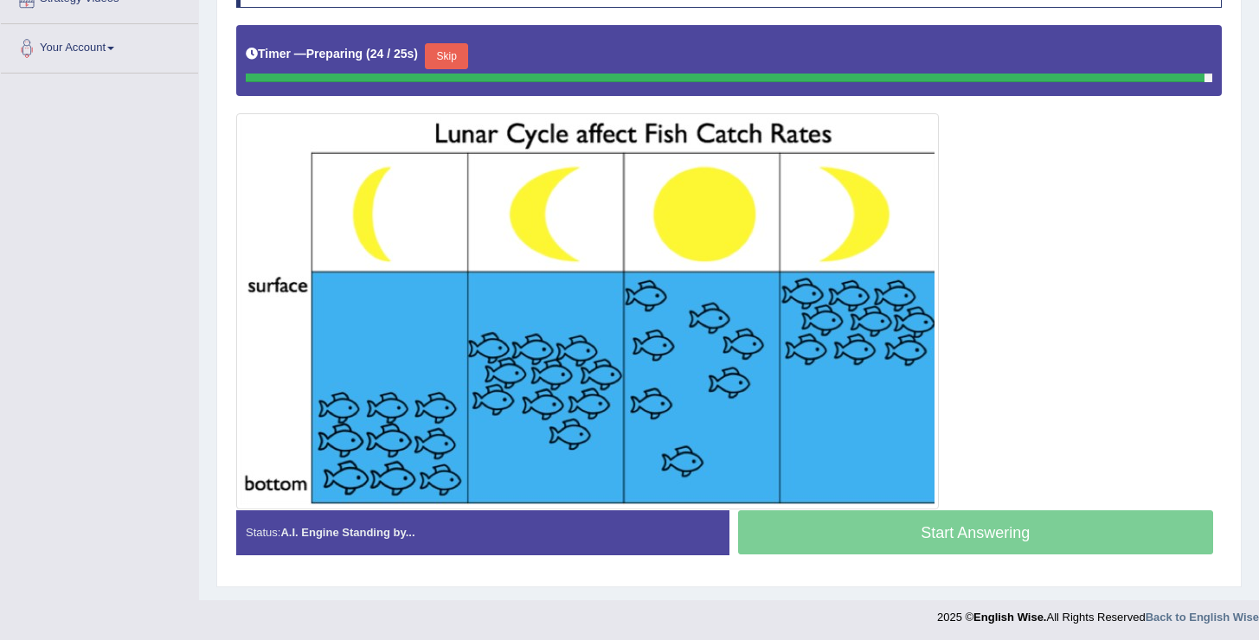
scroll to position [357, 0]
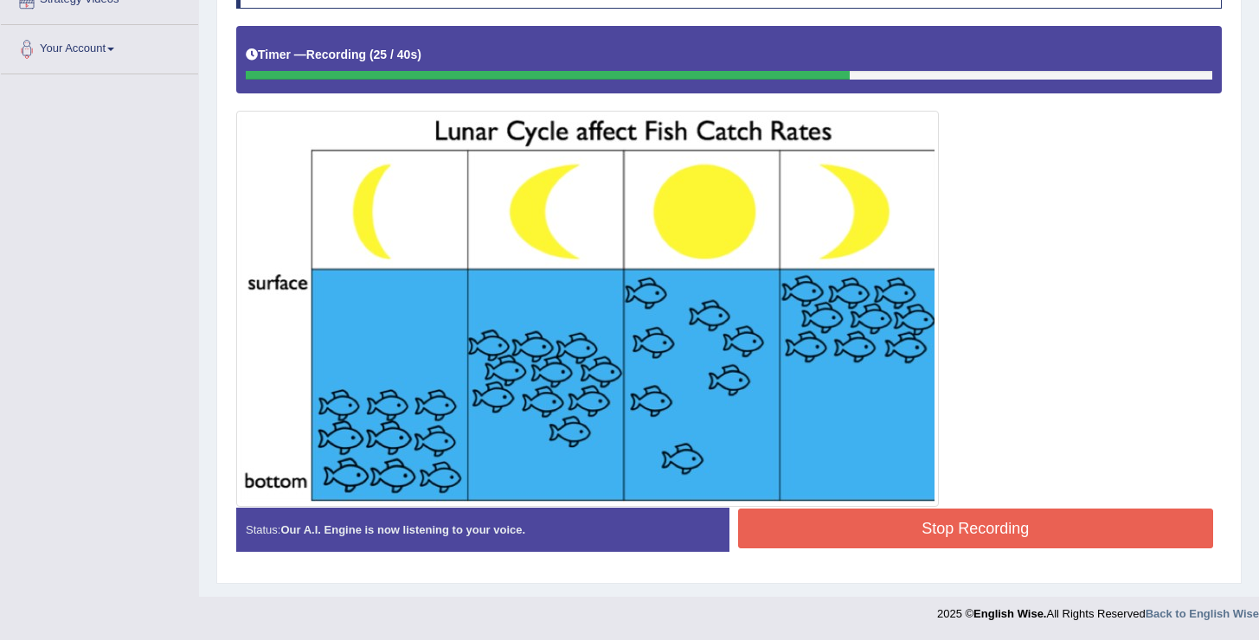
click at [918, 534] on button "Stop Recording" at bounding box center [976, 529] width 476 height 40
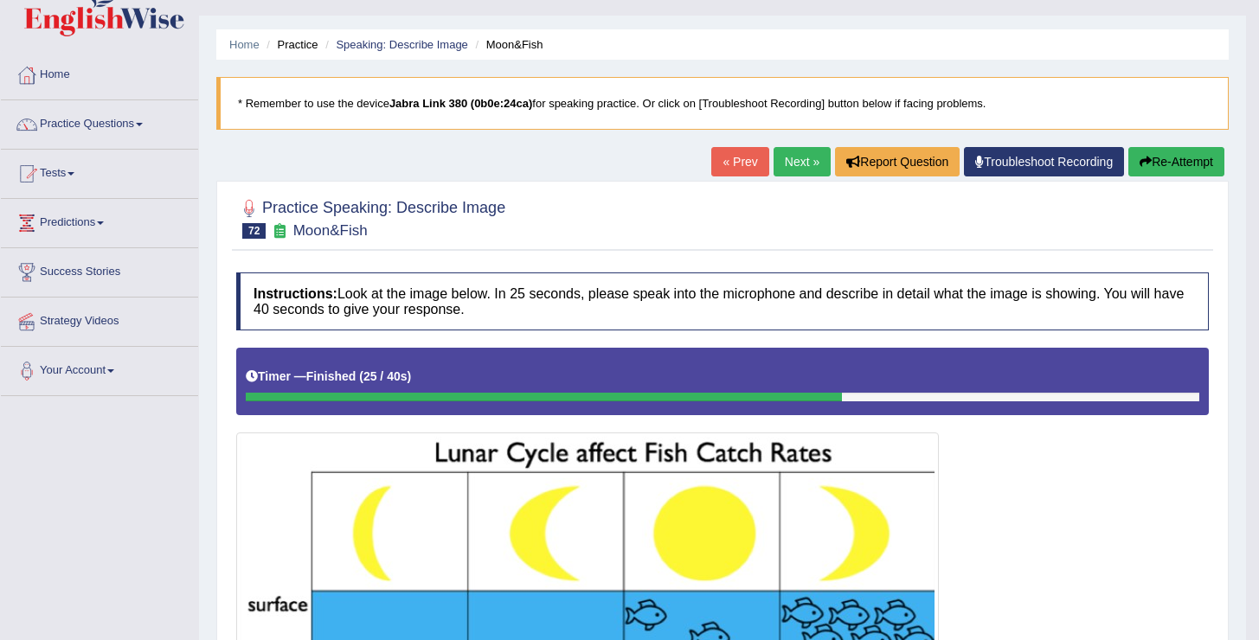
scroll to position [0, 0]
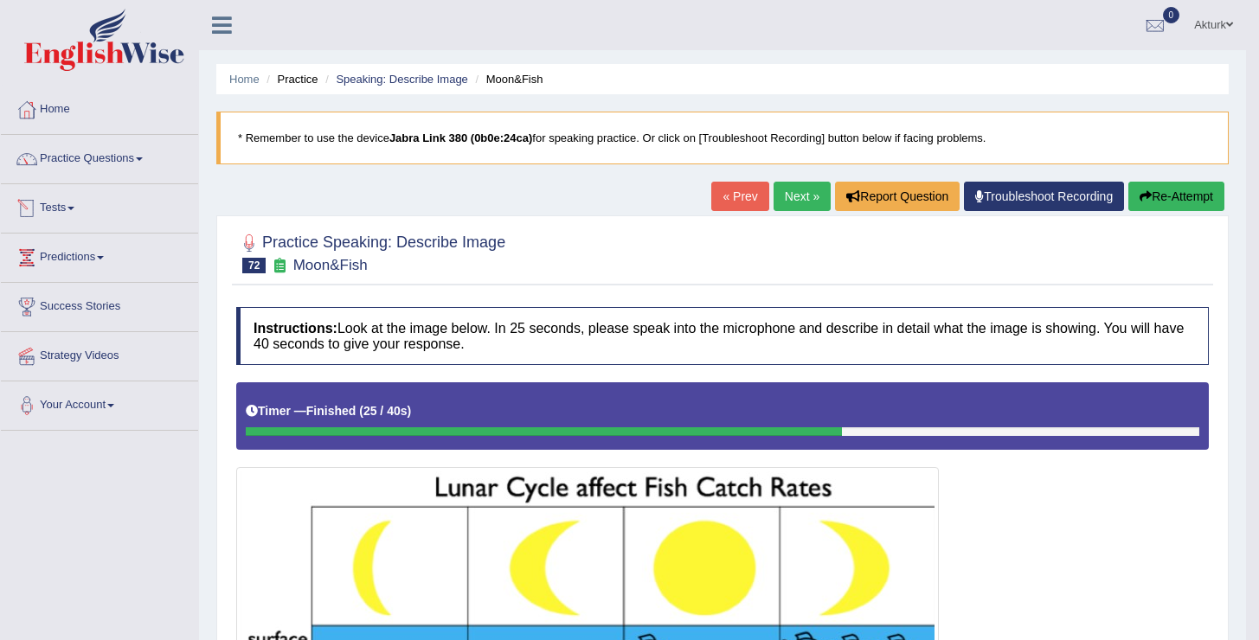
click at [52, 207] on link "Tests" at bounding box center [99, 205] width 197 height 43
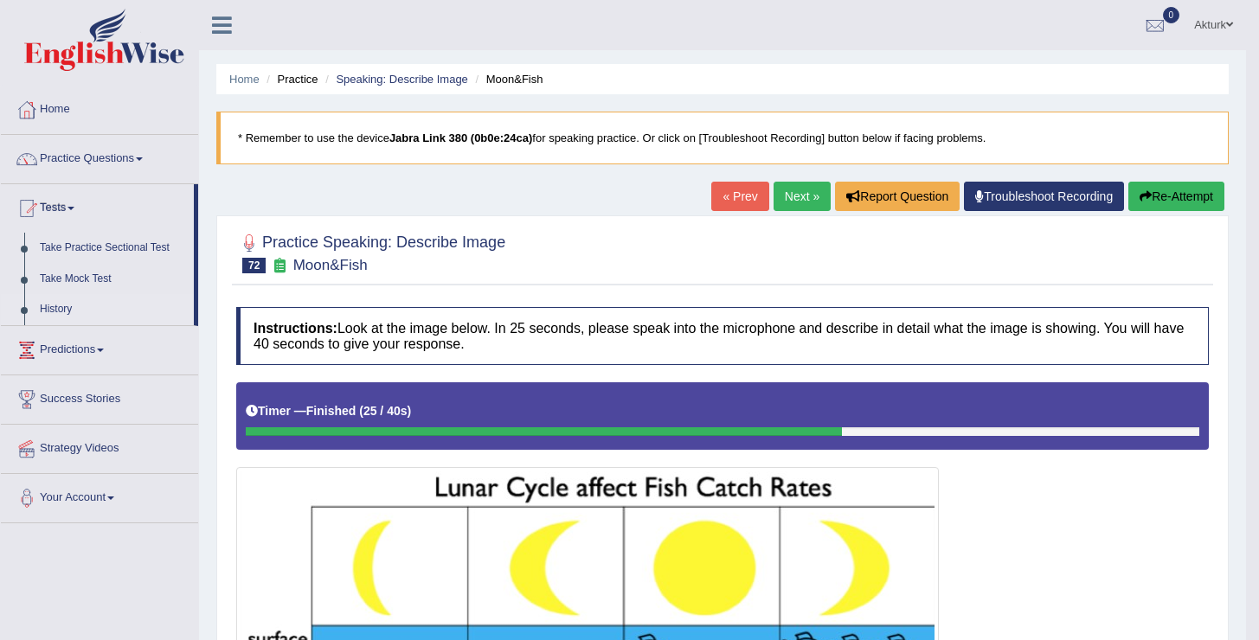
click at [54, 312] on link "History" at bounding box center [113, 309] width 162 height 31
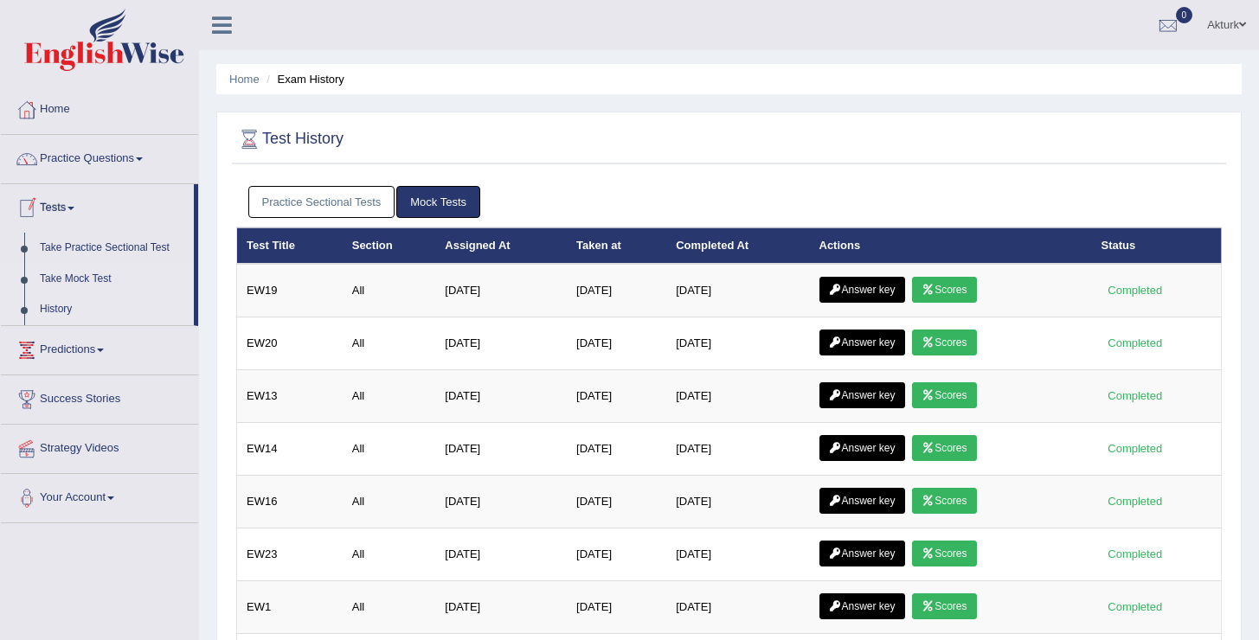
click at [69, 272] on link "Take Mock Test" at bounding box center [113, 279] width 162 height 31
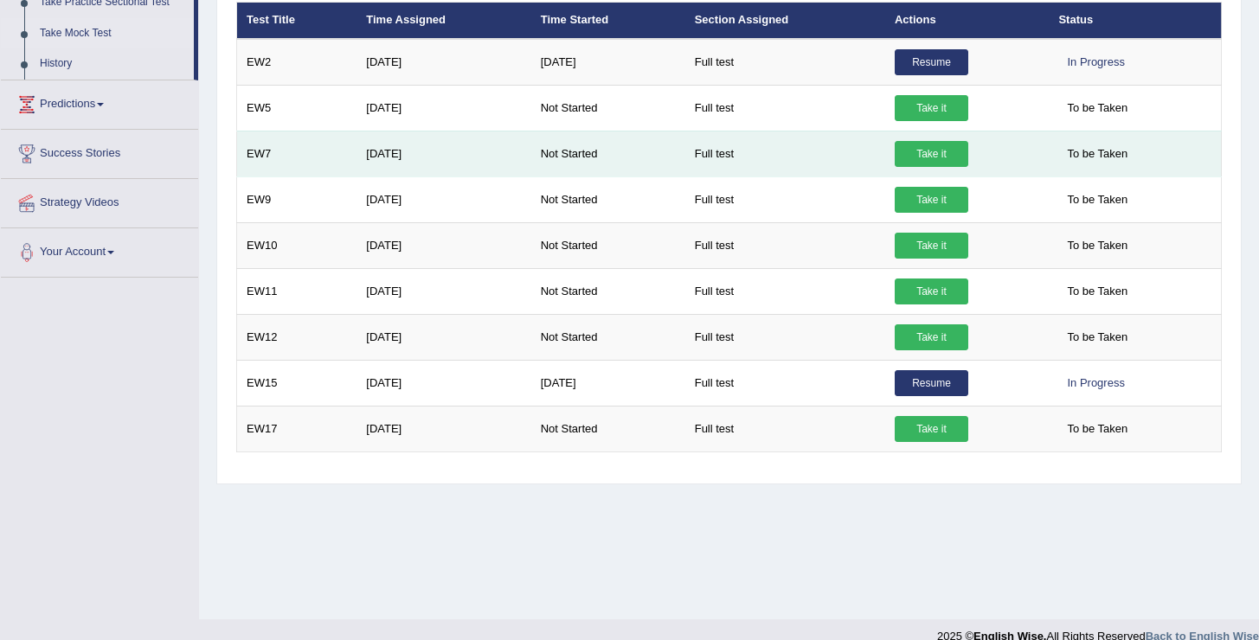
scroll to position [268, 0]
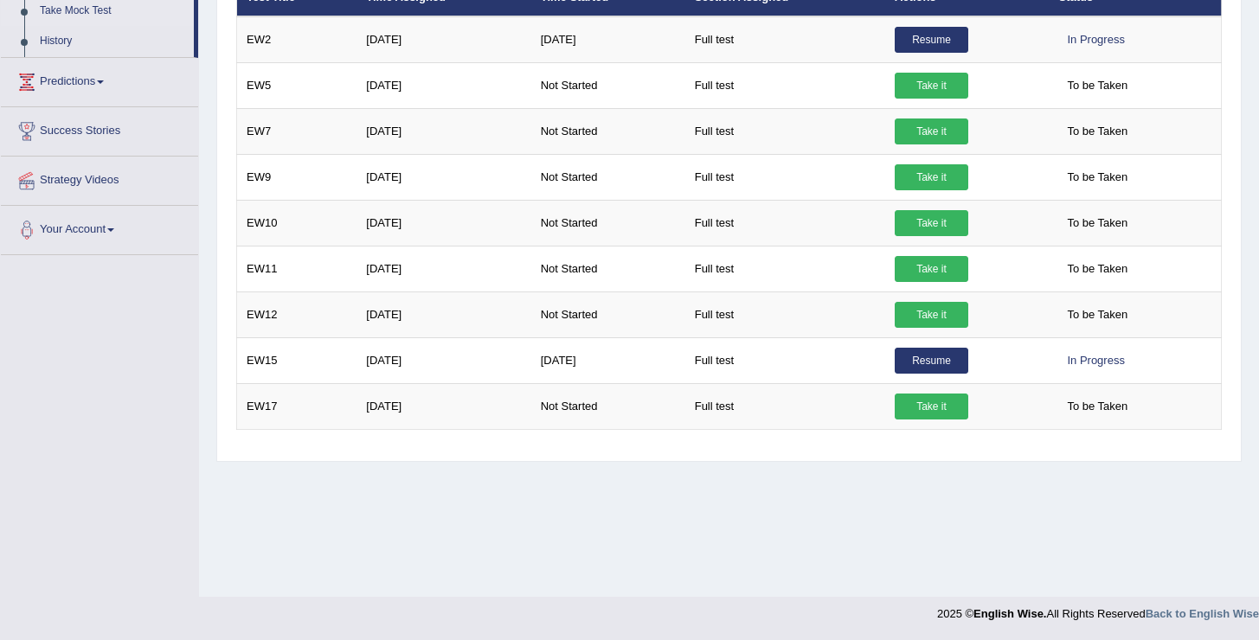
click at [659, 461] on div "Mock Exams × Have you watched our instructional video on how to take a Mock Tes…" at bounding box center [728, 187] width 1025 height 549
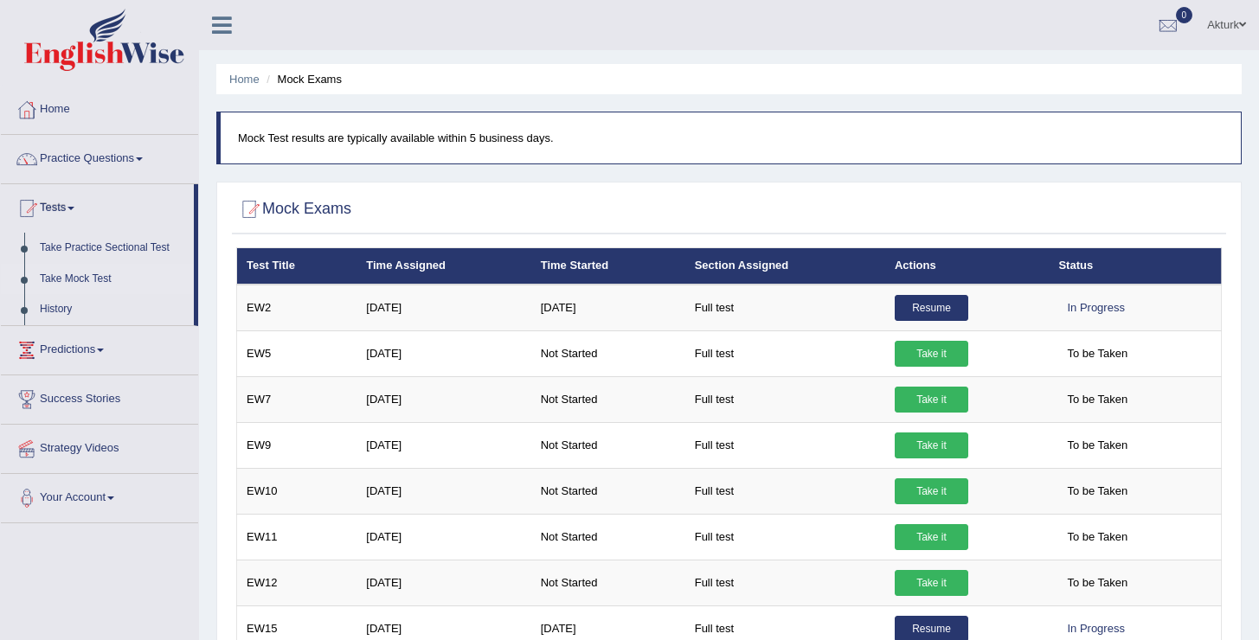
scroll to position [3, 0]
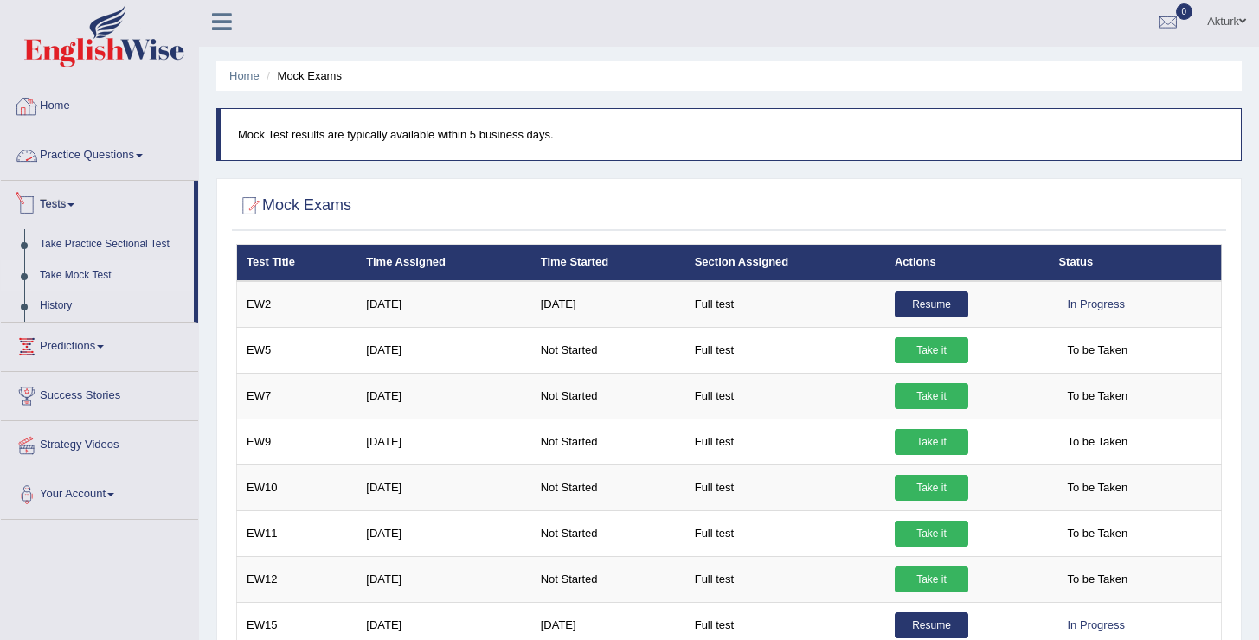
click at [112, 164] on link "Practice Questions" at bounding box center [99, 153] width 197 height 43
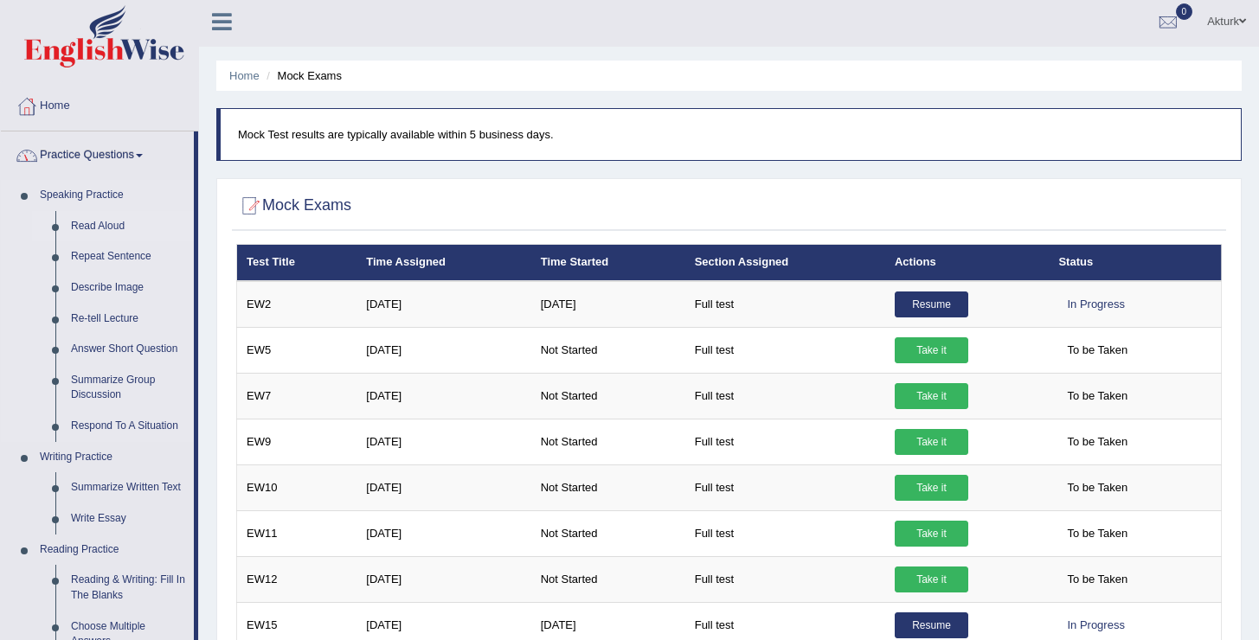
click at [89, 235] on link "Read Aloud" at bounding box center [128, 226] width 131 height 31
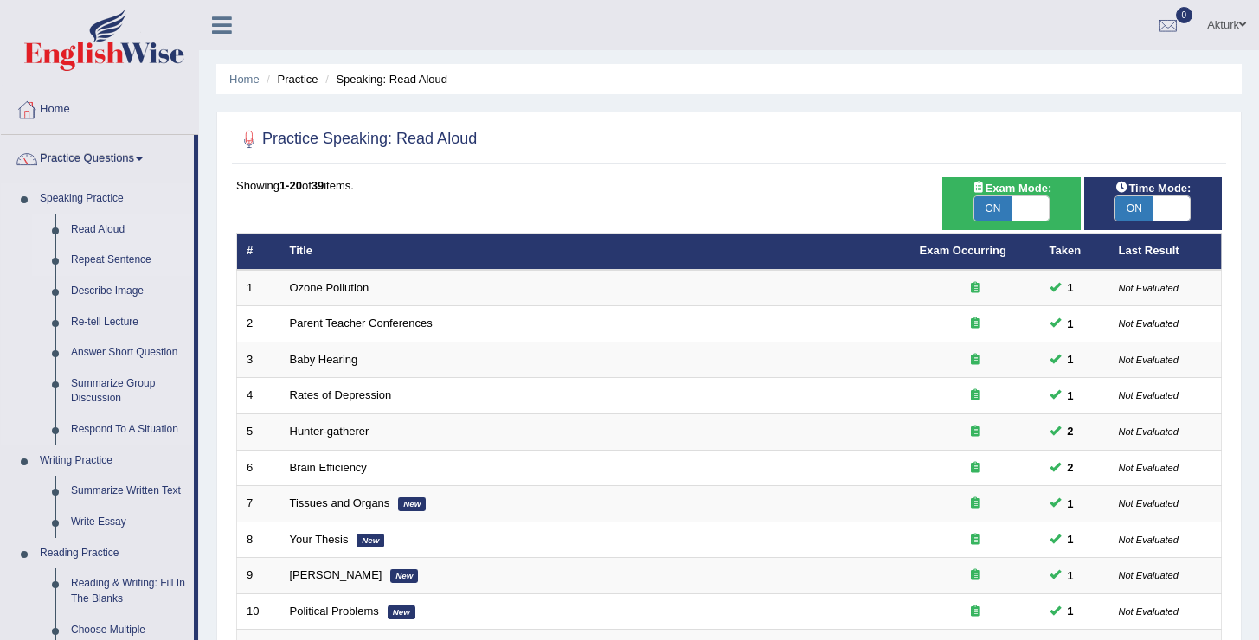
click at [98, 267] on link "Repeat Sentence" at bounding box center [128, 260] width 131 height 31
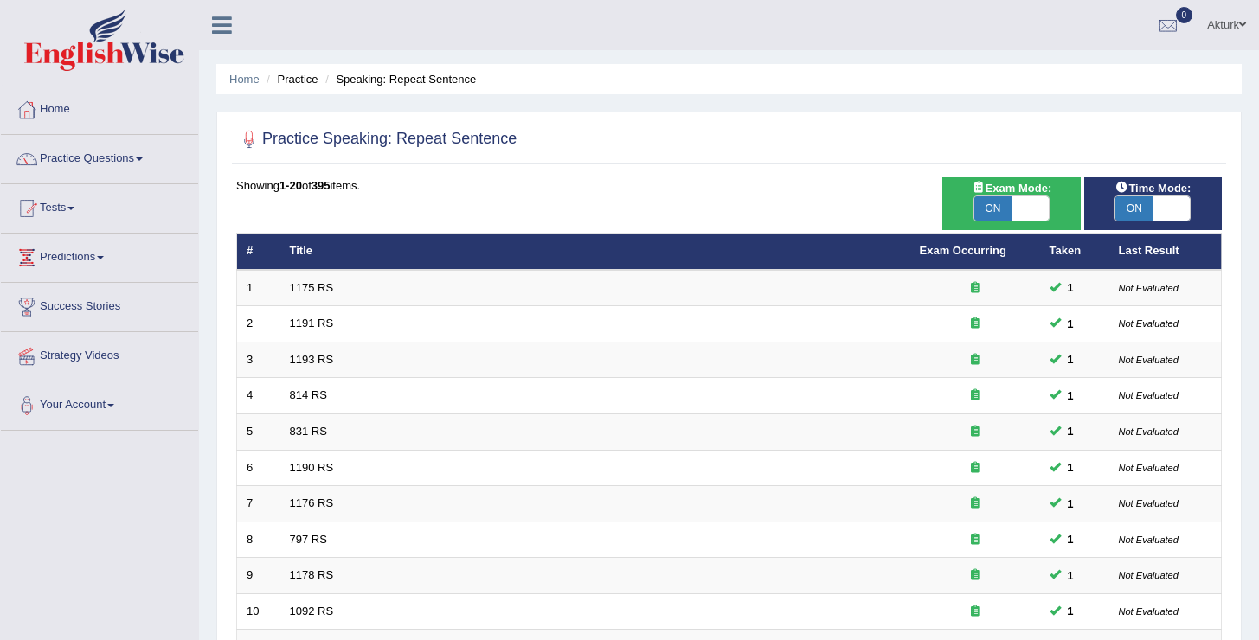
scroll to position [505, 0]
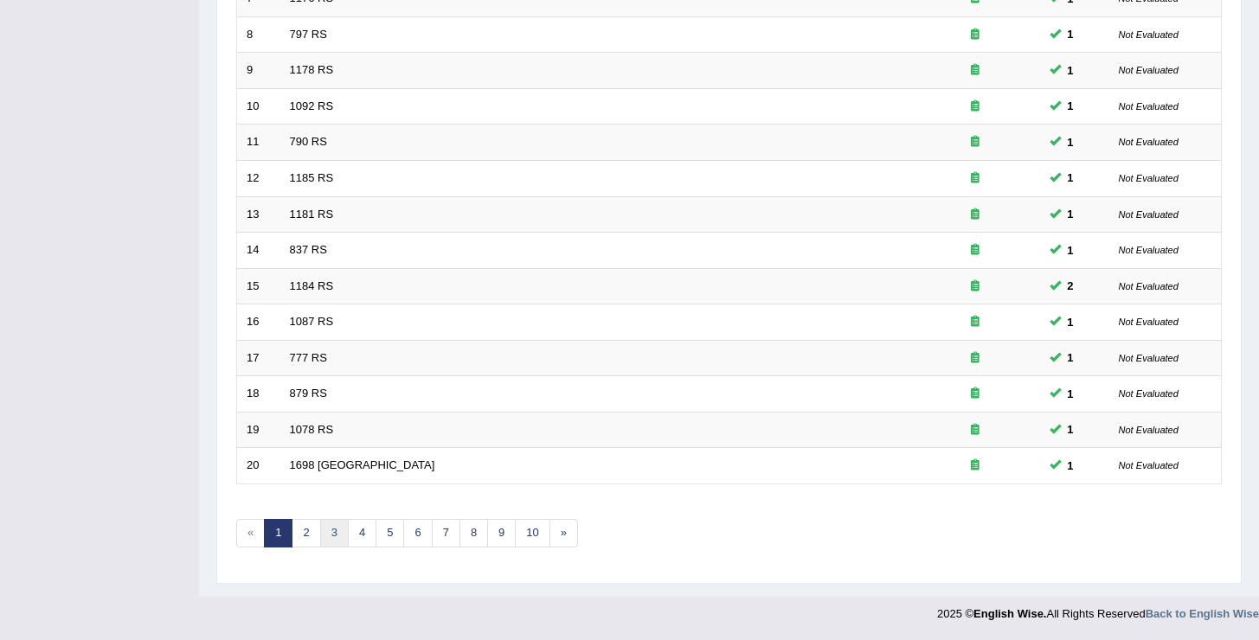
click at [332, 533] on link "3" at bounding box center [334, 533] width 29 height 29
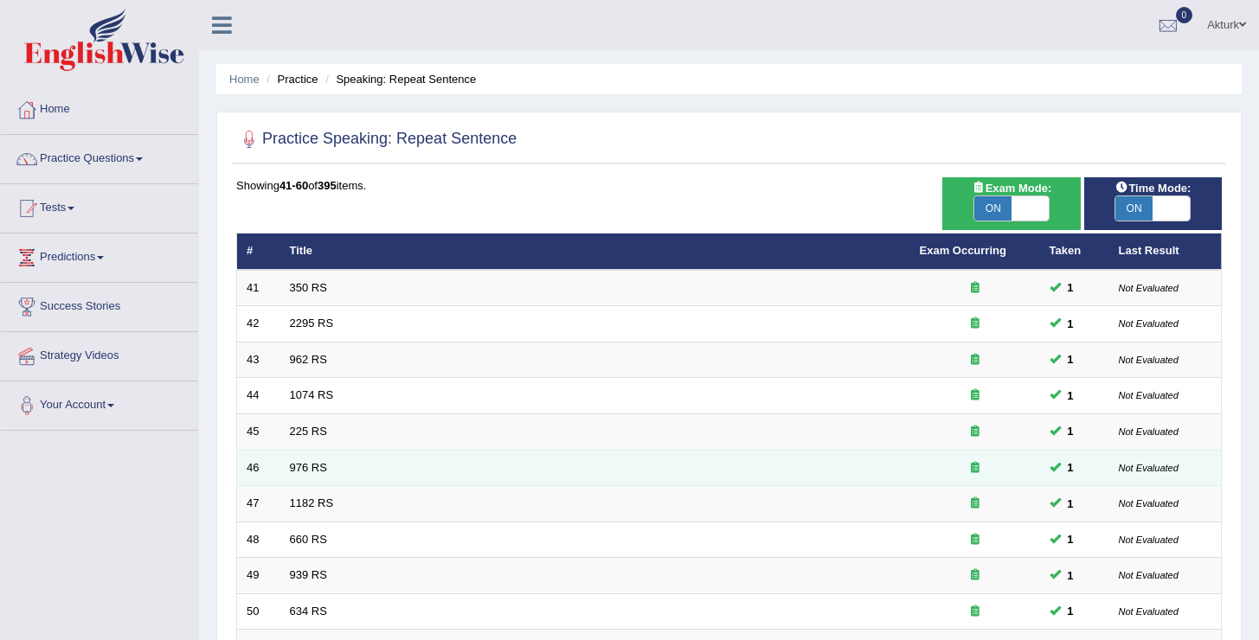
scroll to position [505, 0]
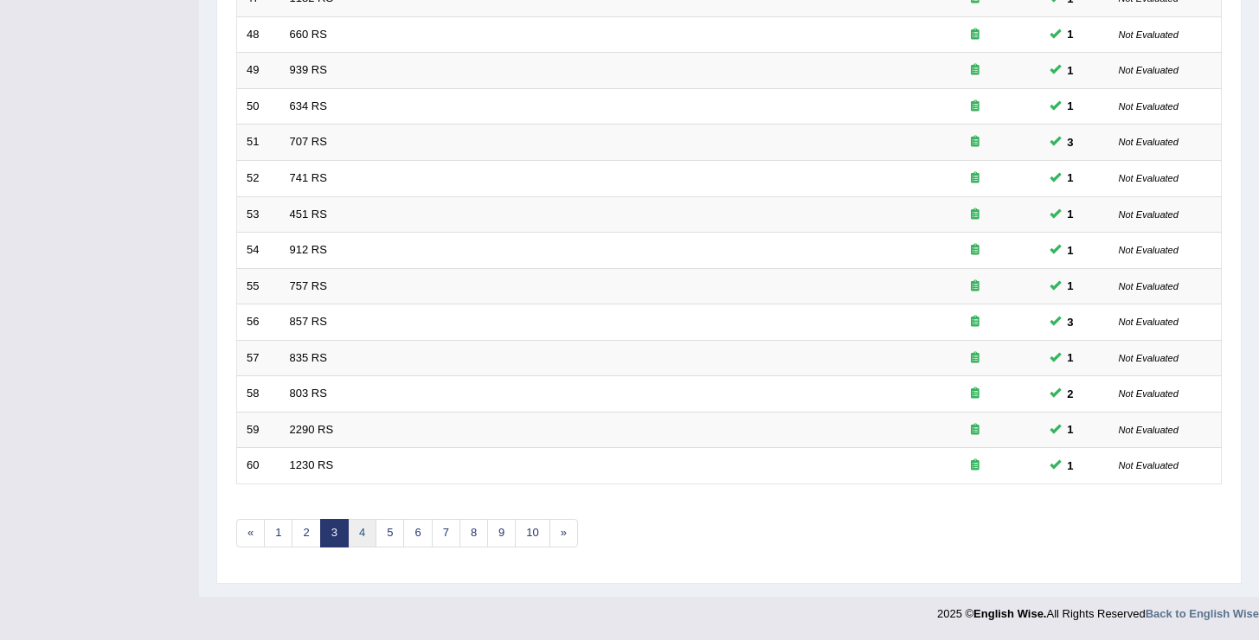
click at [373, 536] on link "4" at bounding box center [362, 533] width 29 height 29
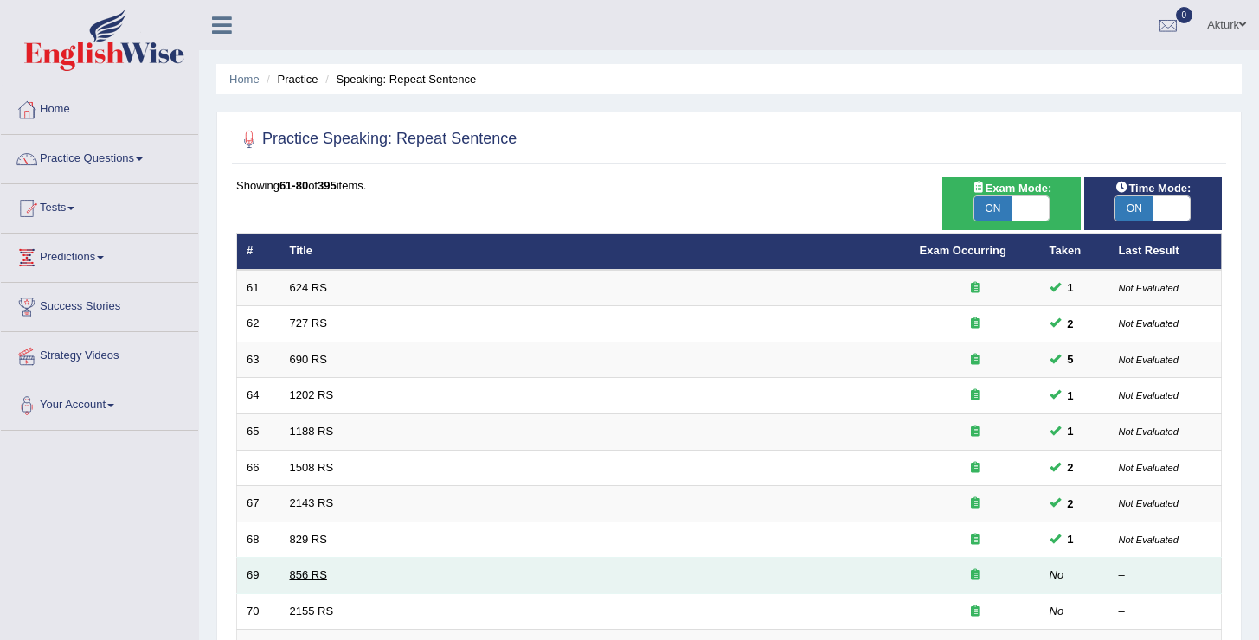
click at [319, 575] on link "856 RS" at bounding box center [308, 575] width 37 height 13
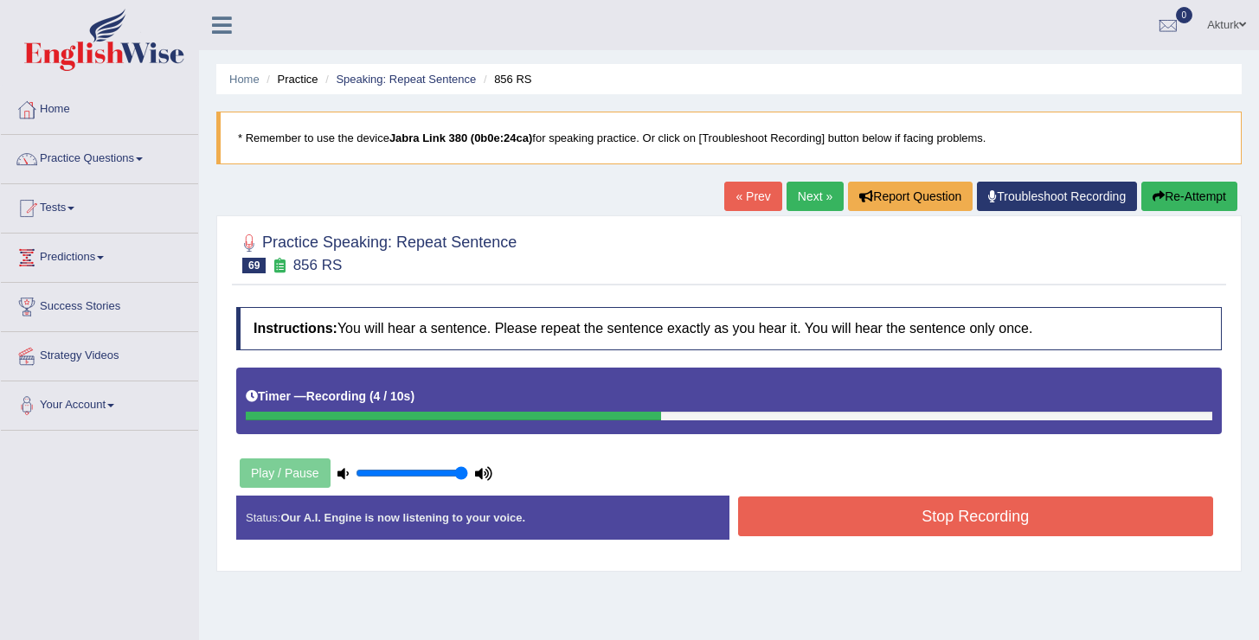
click at [972, 534] on button "Stop Recording" at bounding box center [976, 517] width 476 height 40
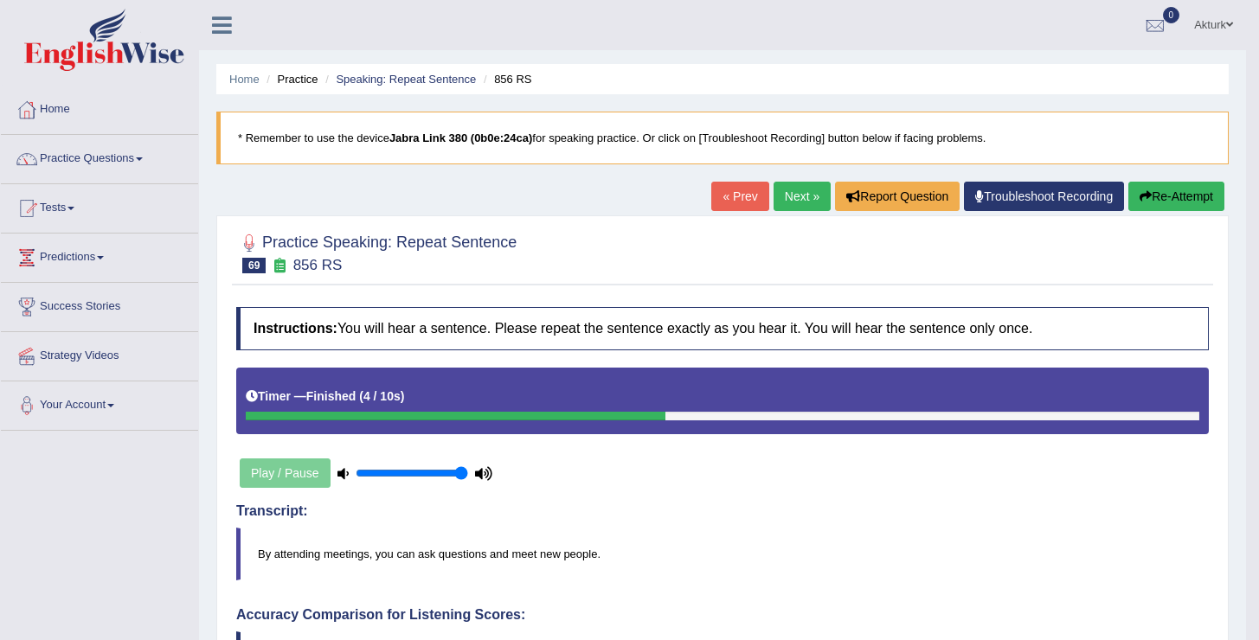
click at [1153, 197] on button "Re-Attempt" at bounding box center [1176, 196] width 96 height 29
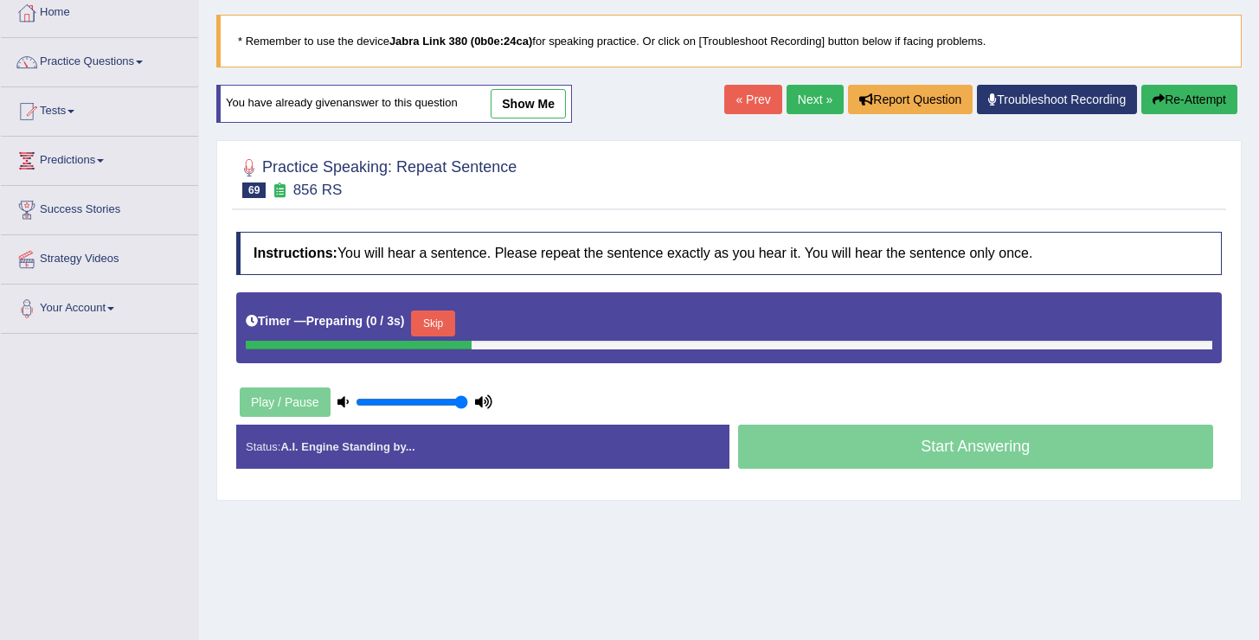
scroll to position [151, 0]
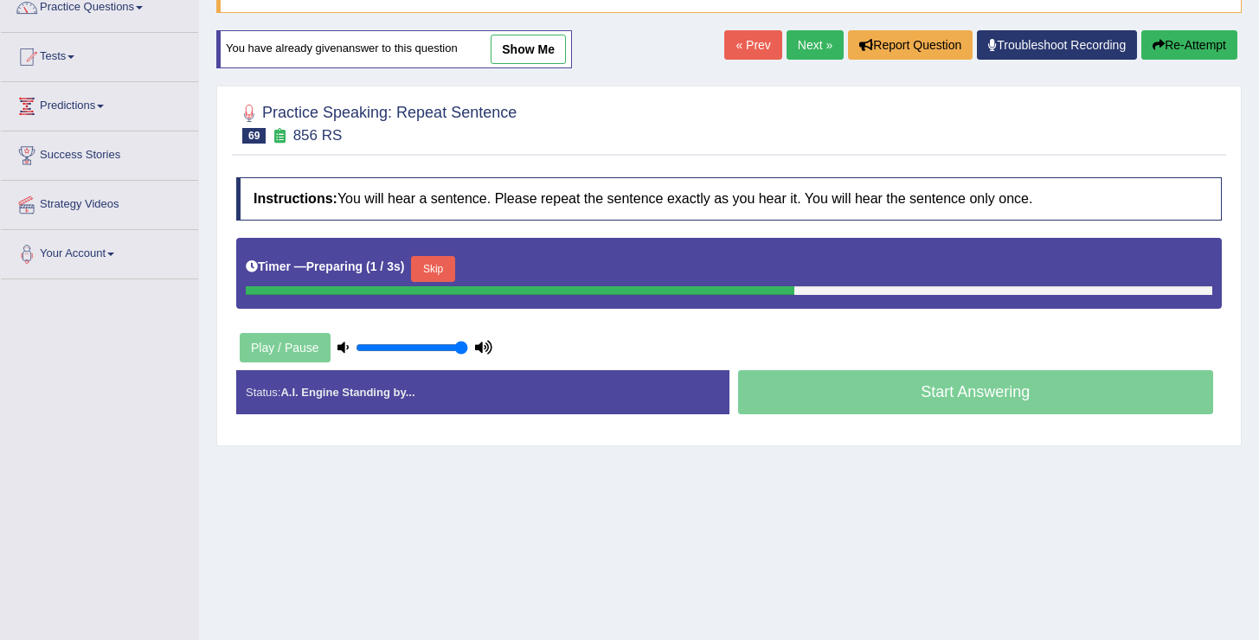
click at [449, 262] on button "Skip" at bounding box center [432, 269] width 43 height 26
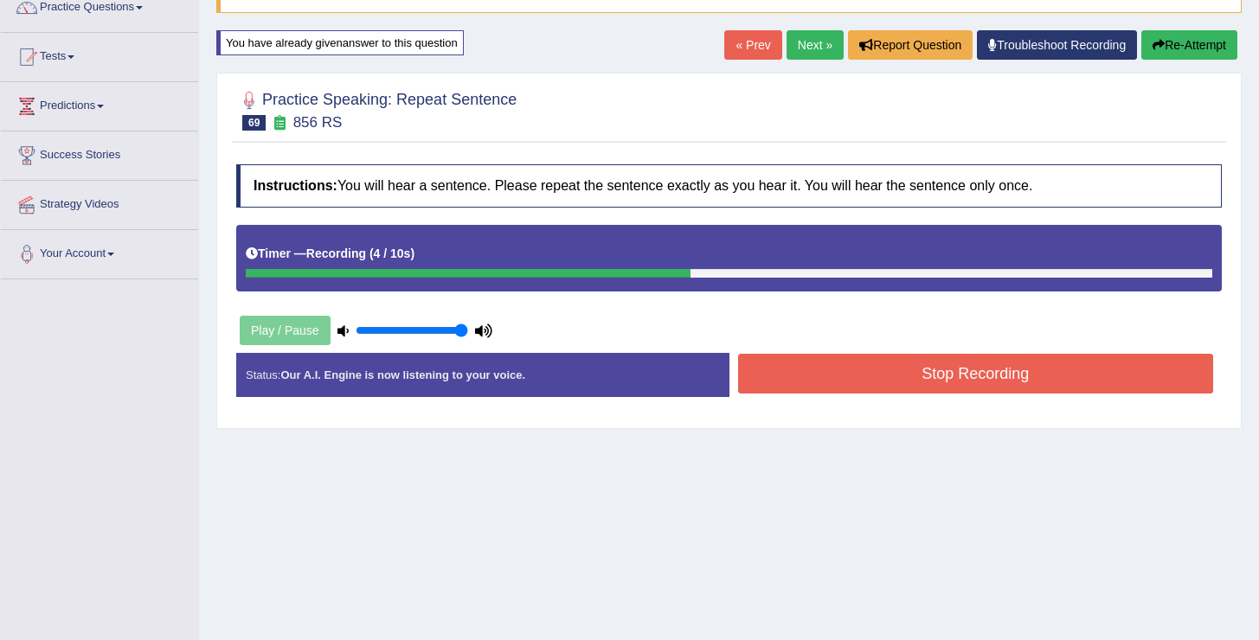
click at [843, 367] on button "Stop Recording" at bounding box center [976, 374] width 476 height 40
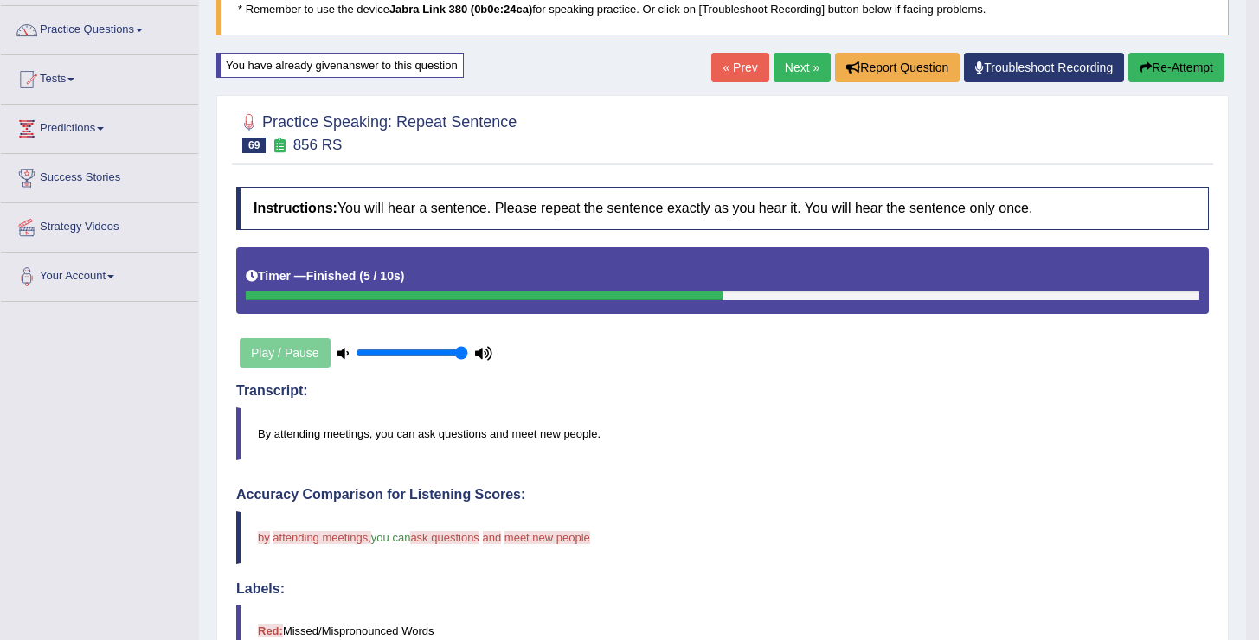
scroll to position [0, 0]
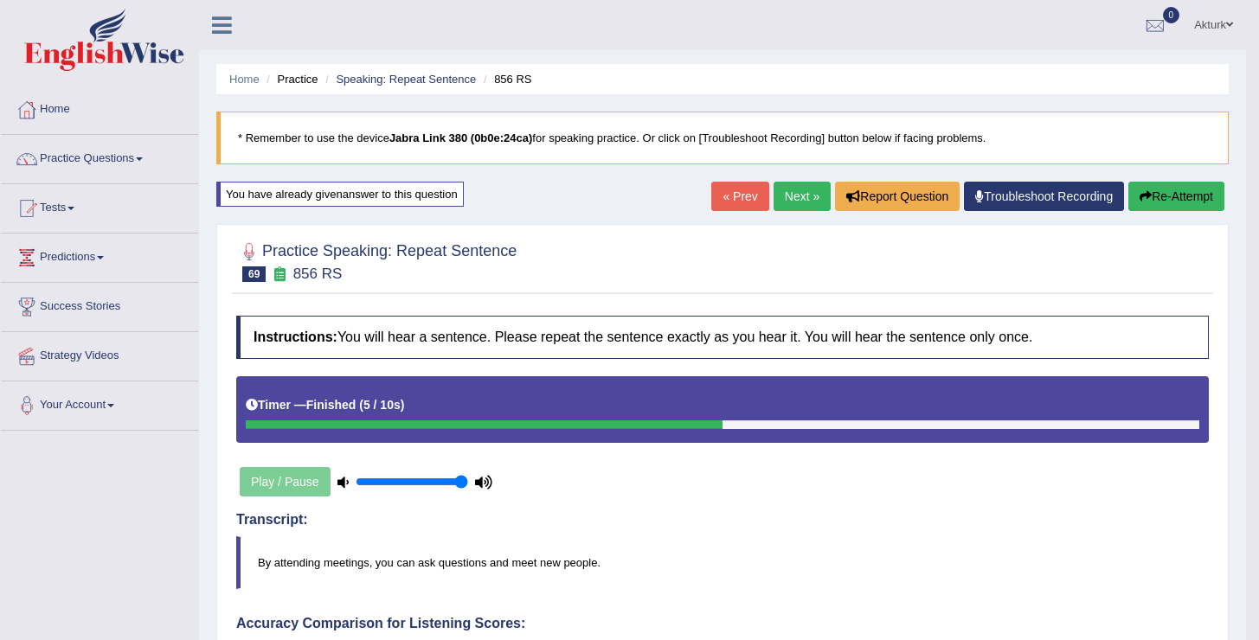
click at [1159, 182] on button "Re-Attempt" at bounding box center [1176, 196] width 96 height 29
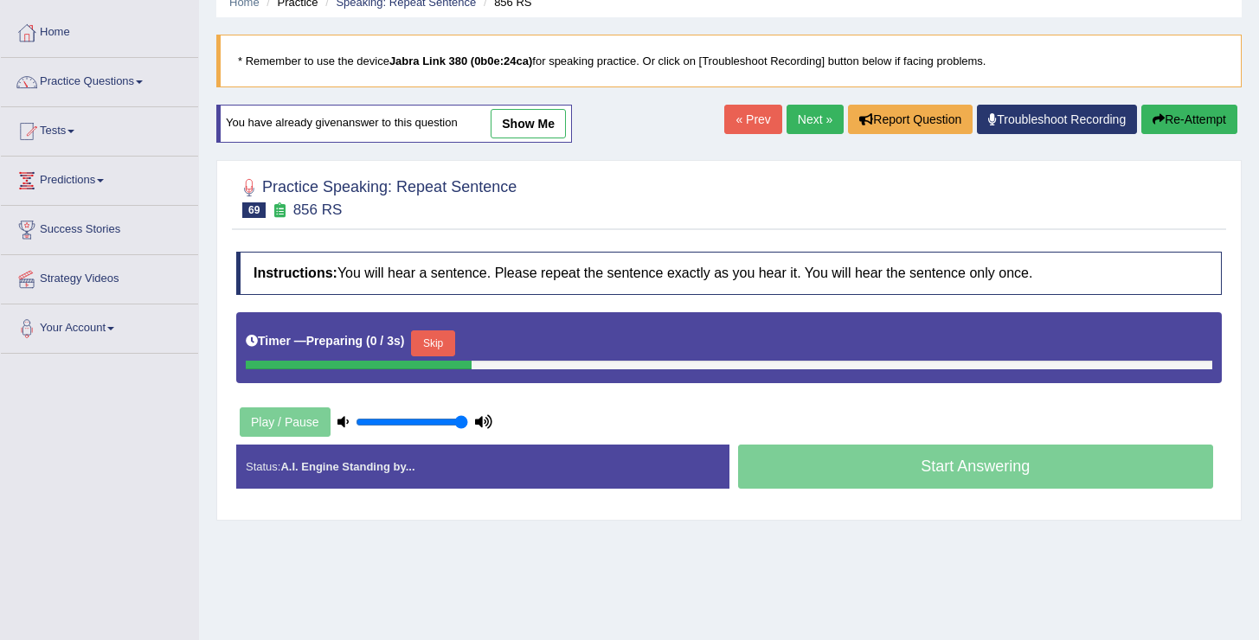
scroll to position [114, 0]
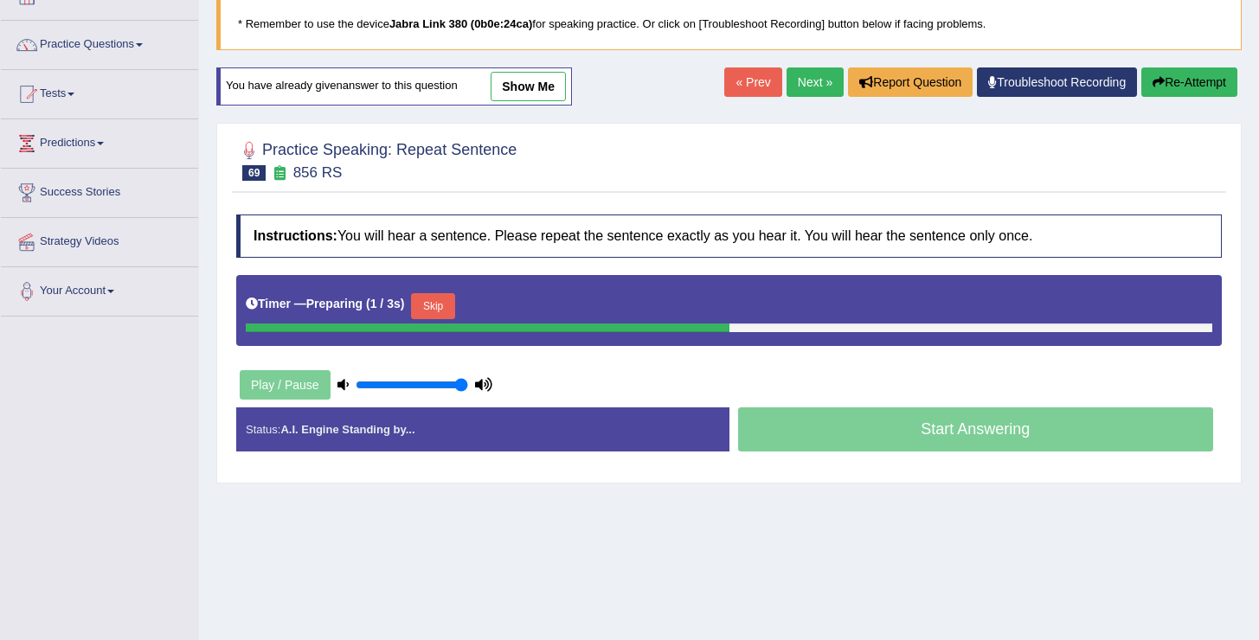
click at [443, 305] on button "Skip" at bounding box center [432, 306] width 43 height 26
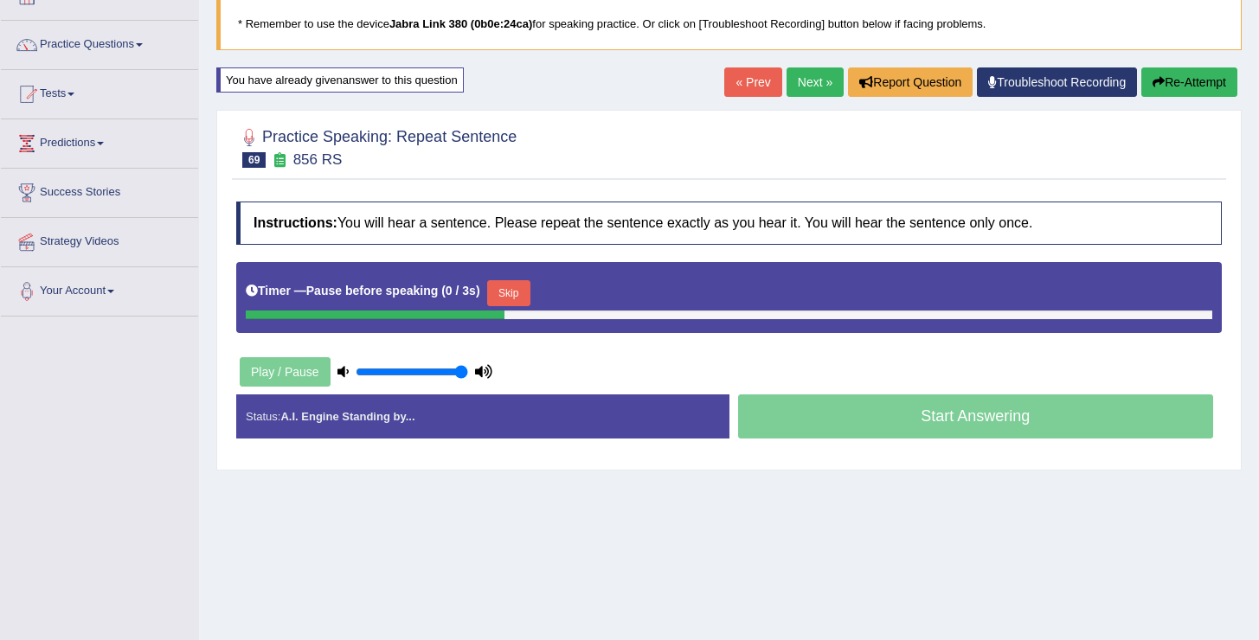
click at [493, 299] on div "Timer — Pause before speaking ( 0 / 3s ) Skip" at bounding box center [729, 293] width 967 height 35
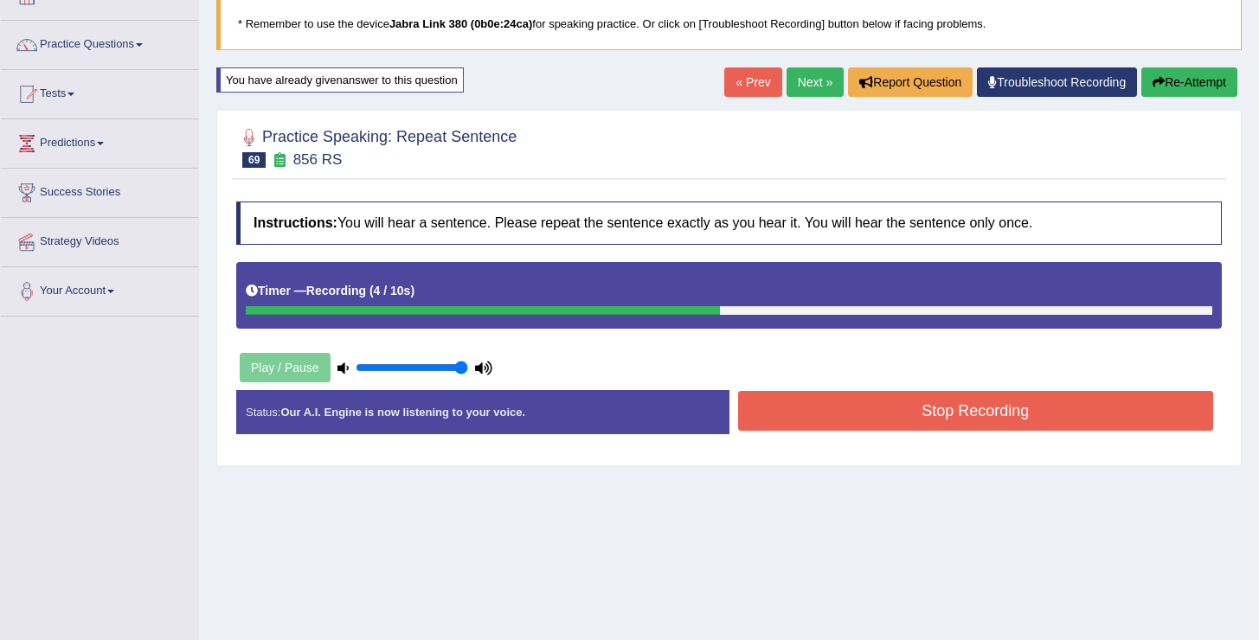
click at [849, 401] on button "Stop Recording" at bounding box center [976, 411] width 476 height 40
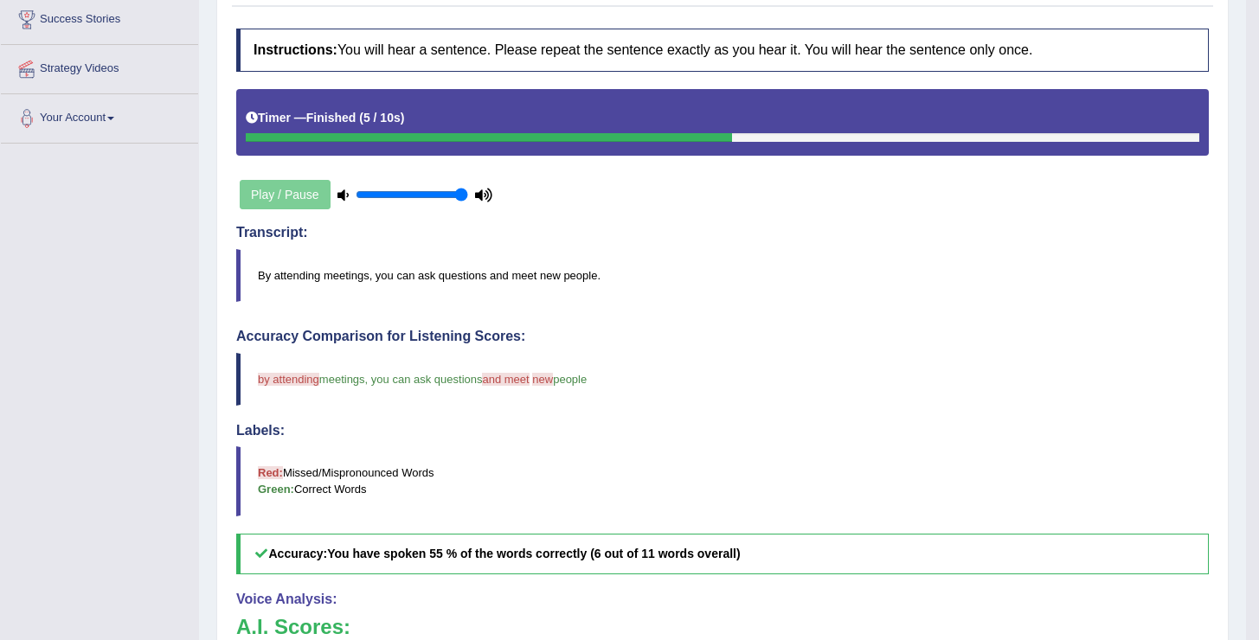
scroll to position [0, 0]
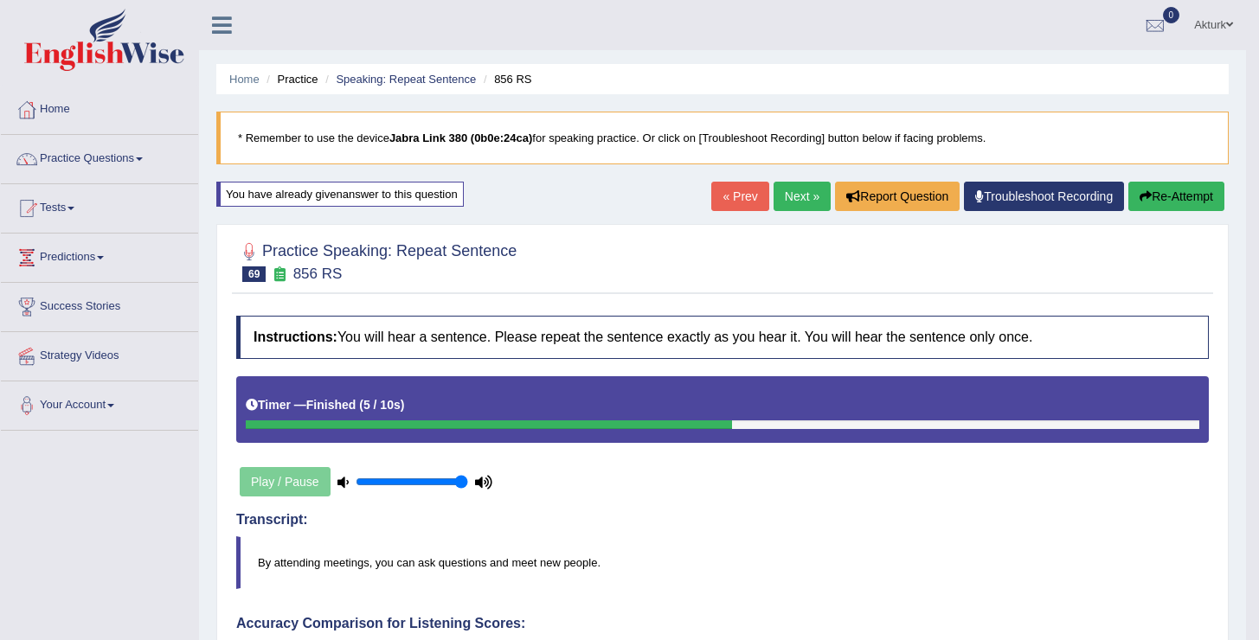
click at [784, 192] on link "Next »" at bounding box center [802, 196] width 57 height 29
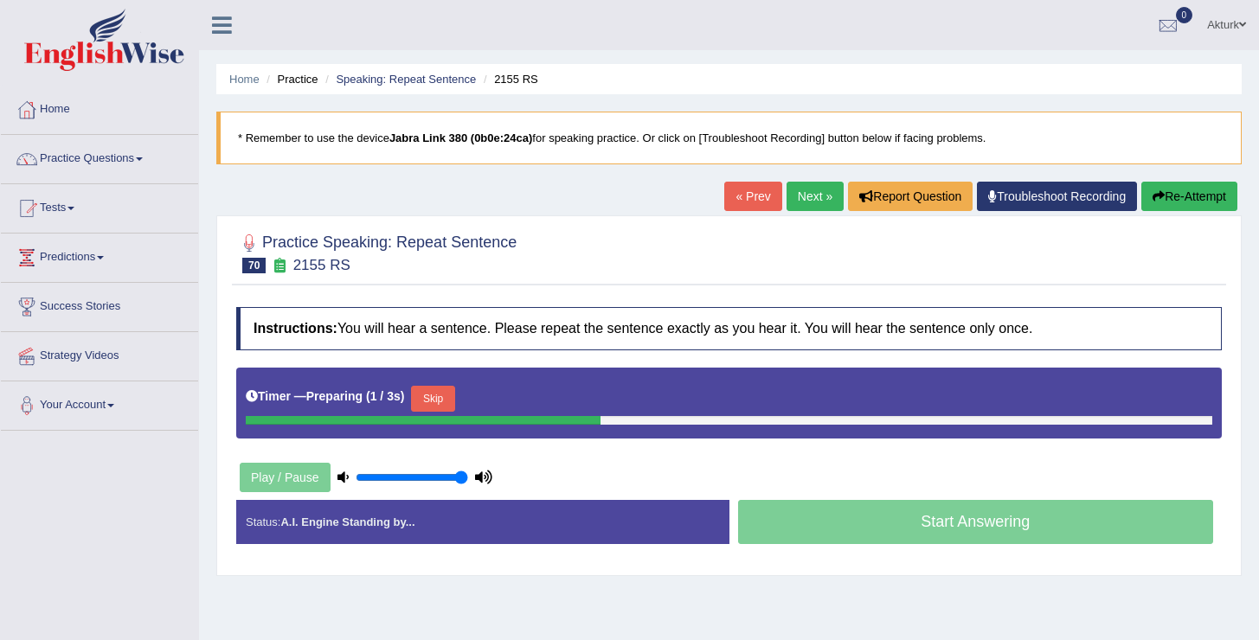
click at [438, 395] on button "Skip" at bounding box center [432, 399] width 43 height 26
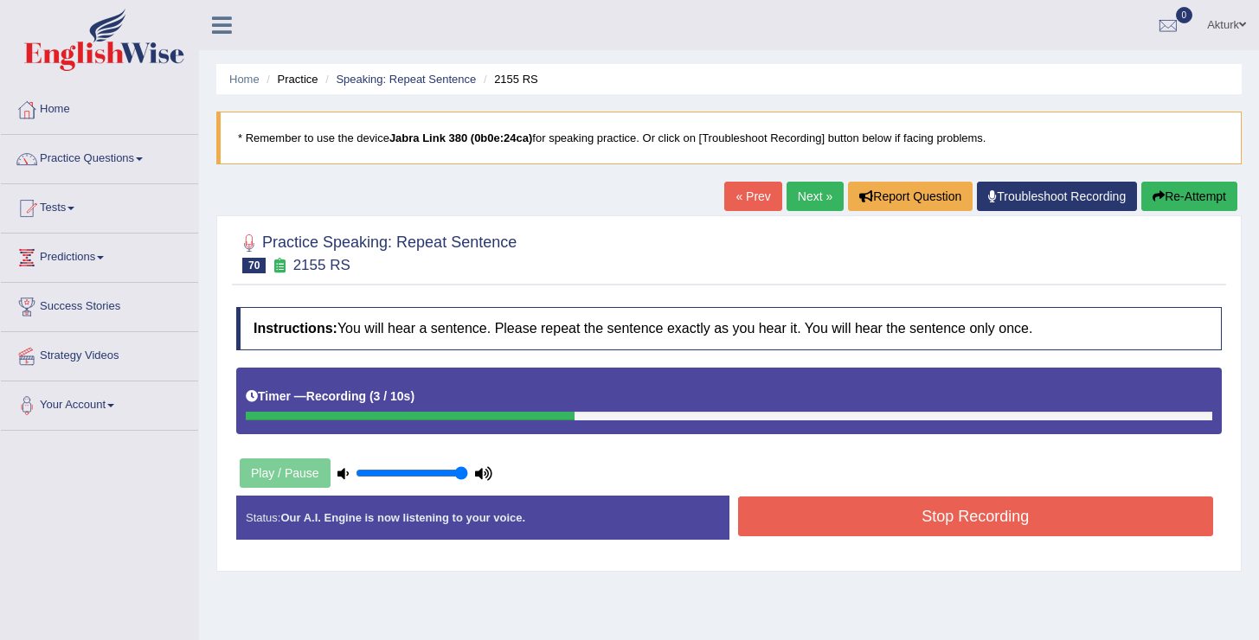
click at [844, 523] on button "Stop Recording" at bounding box center [976, 517] width 476 height 40
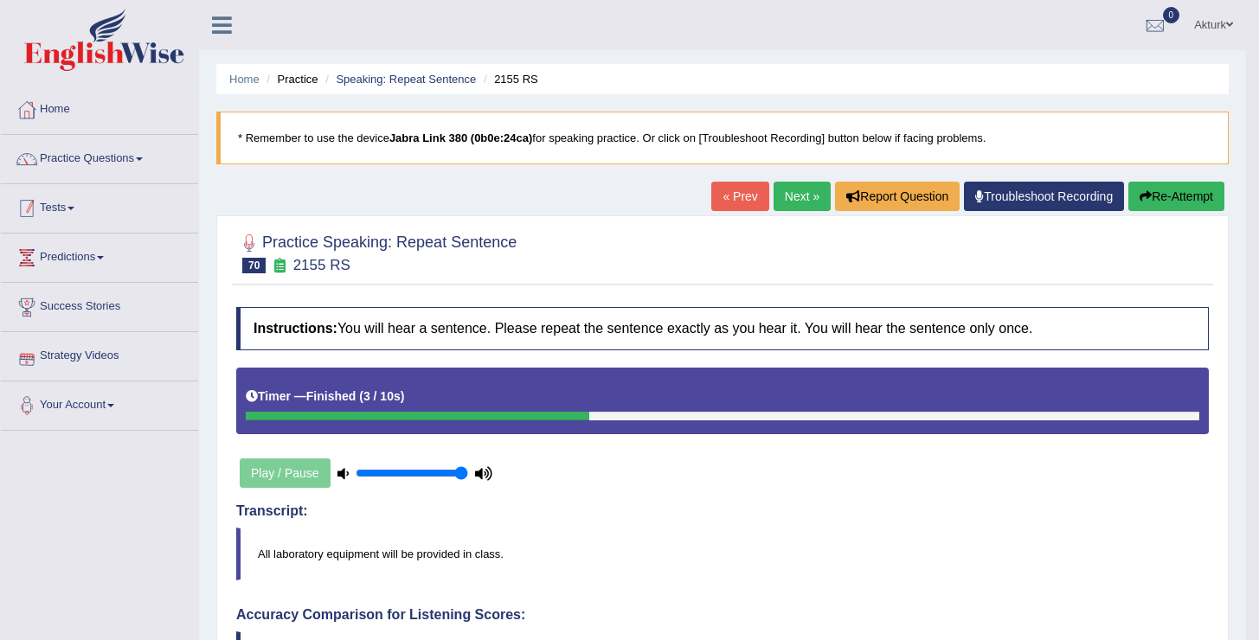
click at [64, 208] on link "Tests" at bounding box center [99, 205] width 197 height 43
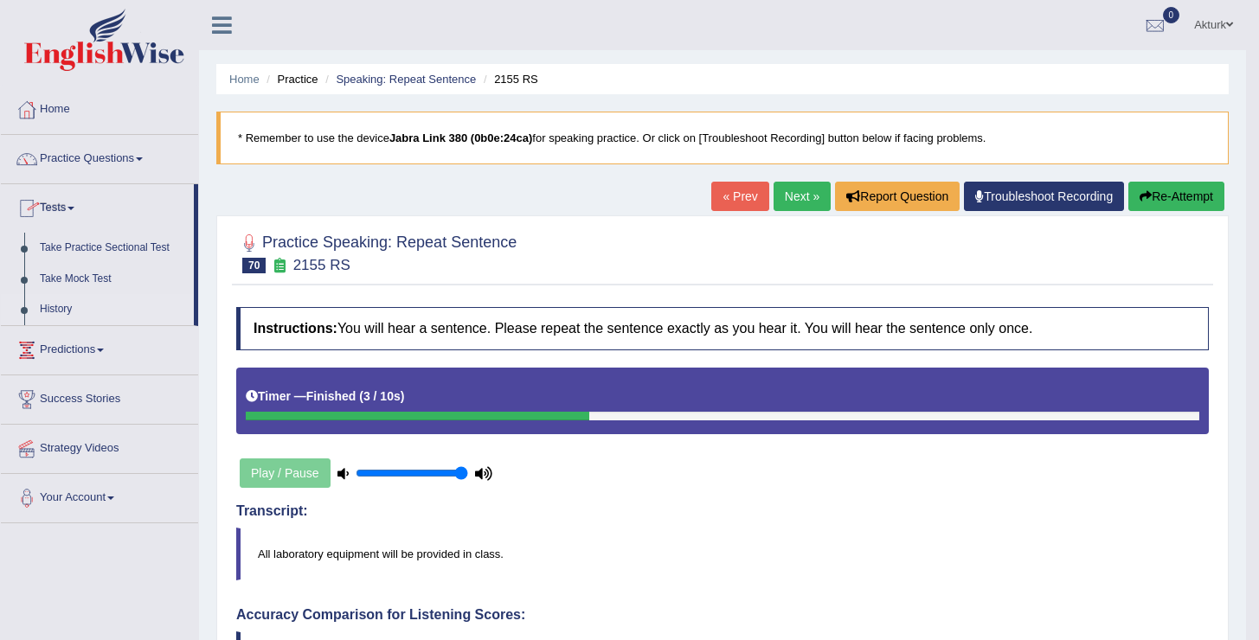
click at [63, 312] on link "History" at bounding box center [113, 309] width 162 height 31
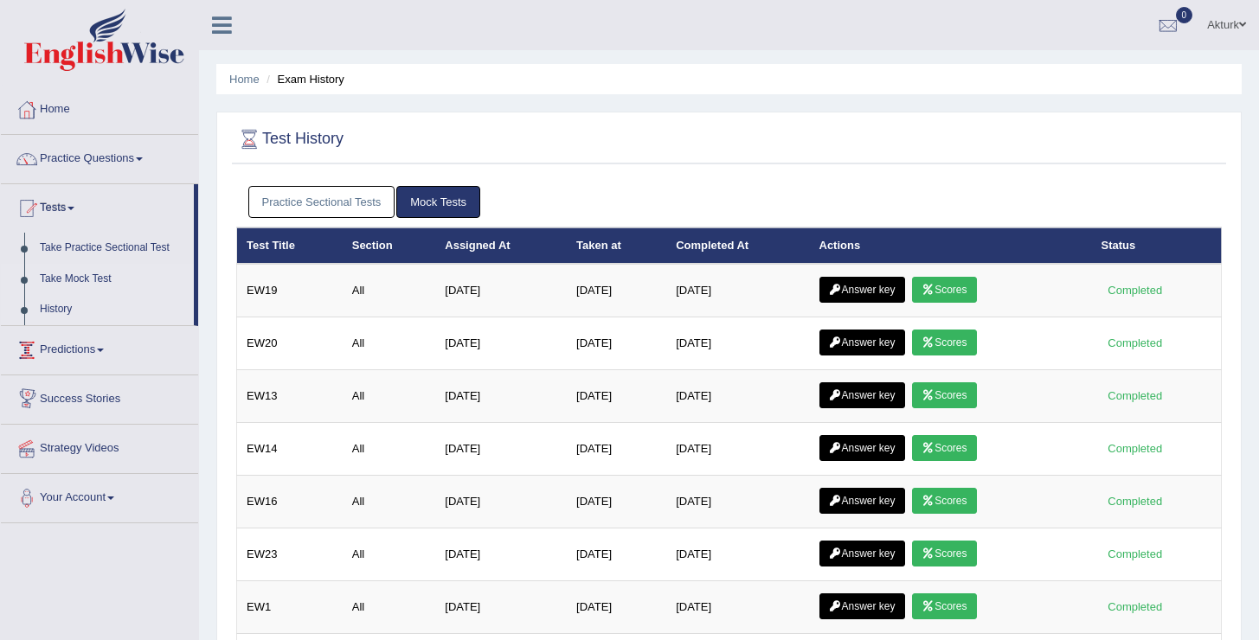
click at [106, 273] on link "Take Mock Test" at bounding box center [113, 279] width 162 height 31
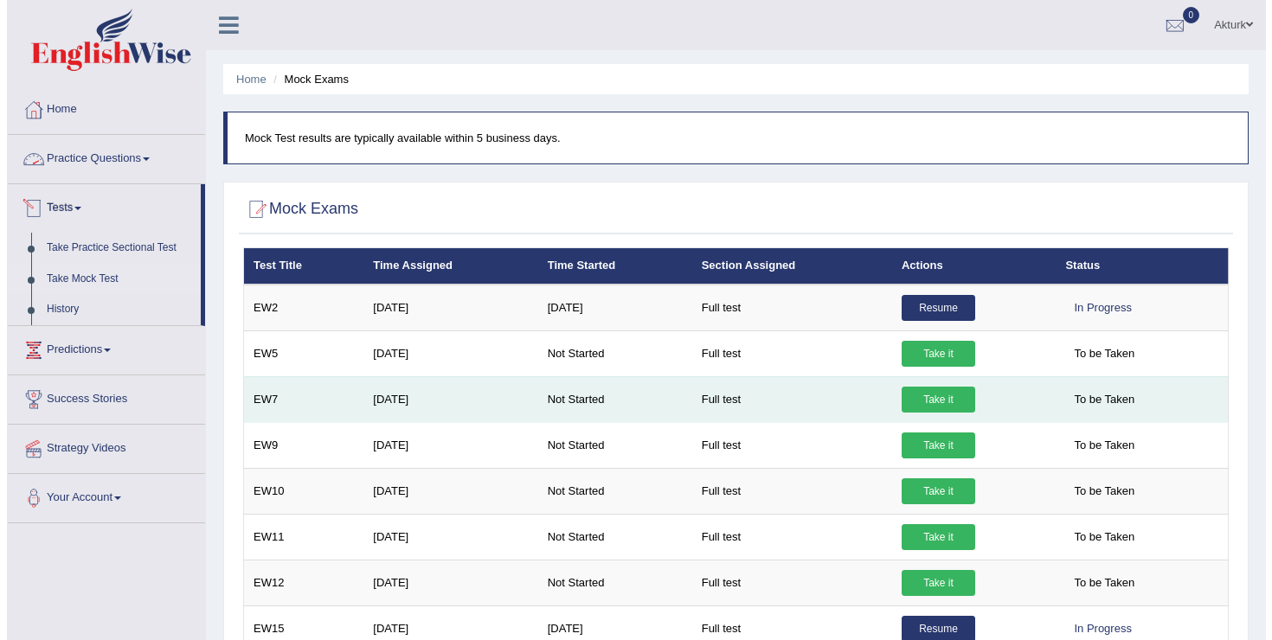
scroll to position [268, 0]
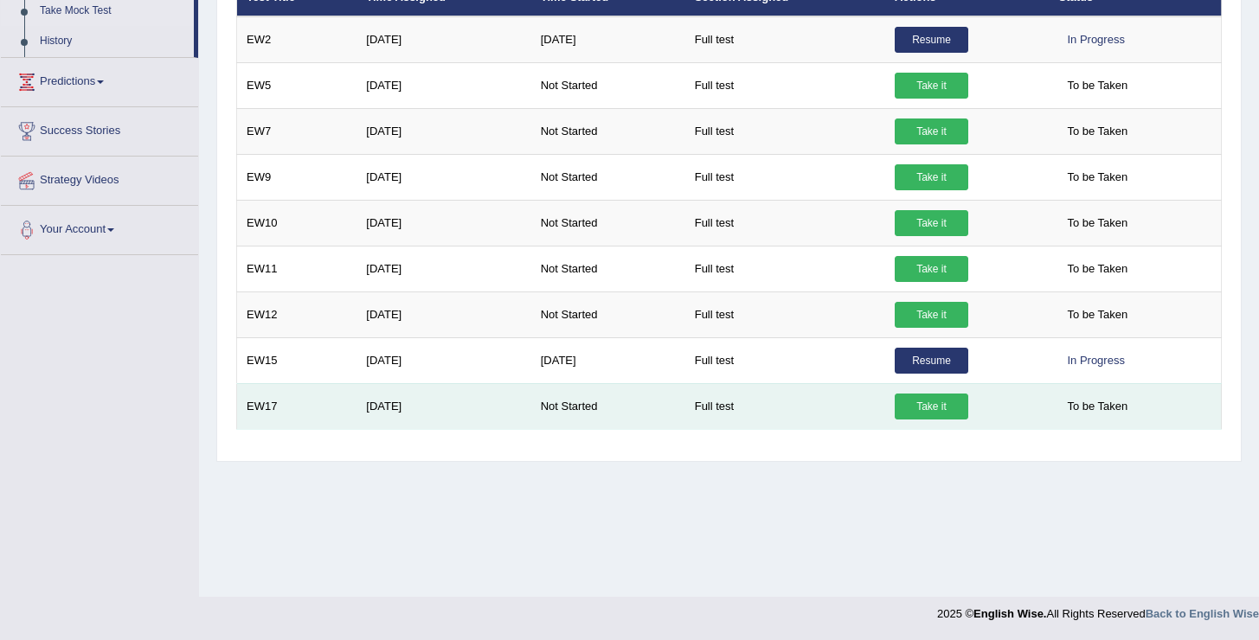
click at [937, 403] on link "Take it" at bounding box center [932, 407] width 74 height 26
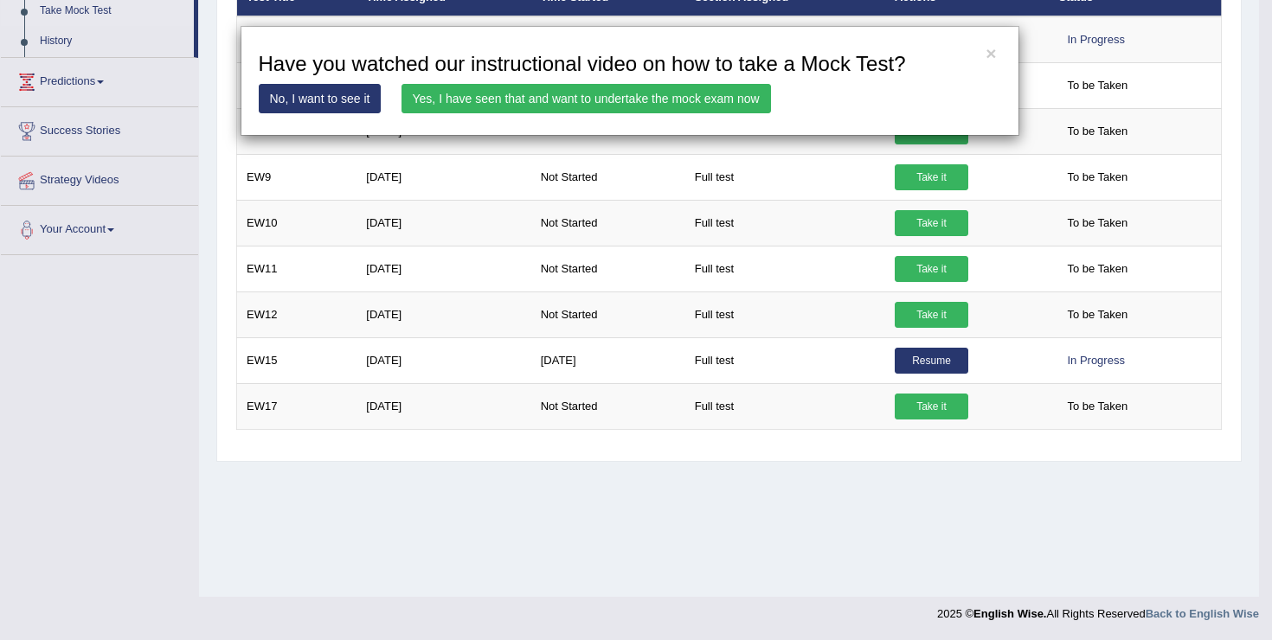
click at [660, 100] on link "Yes, I have seen that and want to undertake the mock exam now" at bounding box center [586, 98] width 369 height 29
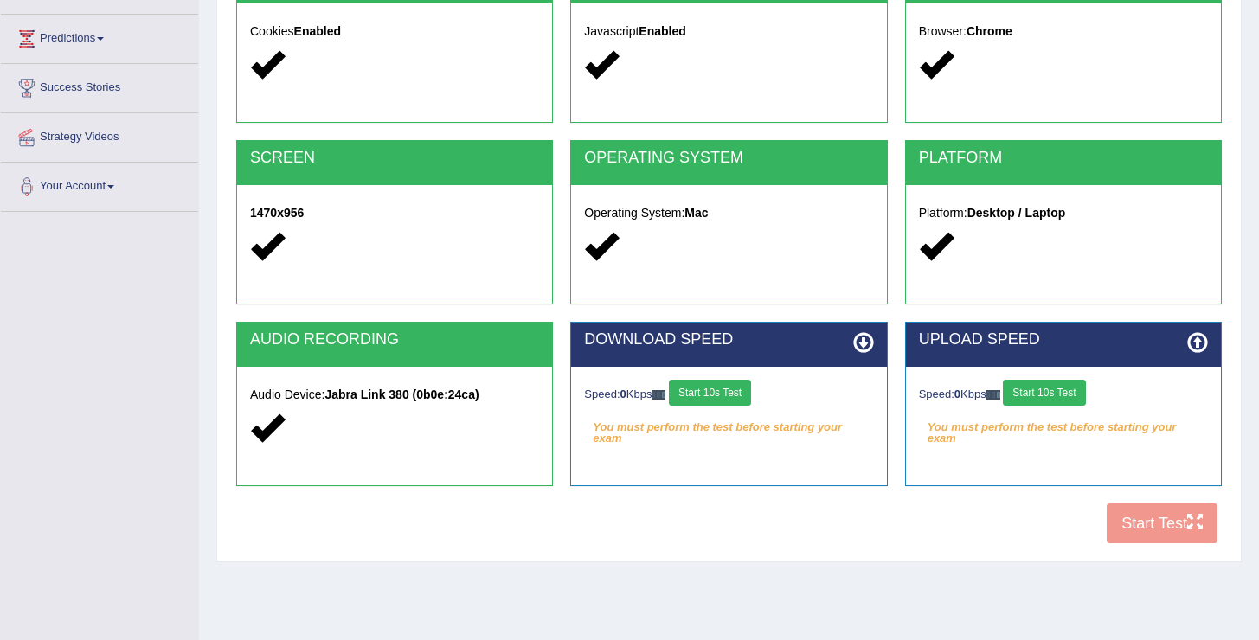
scroll to position [268, 0]
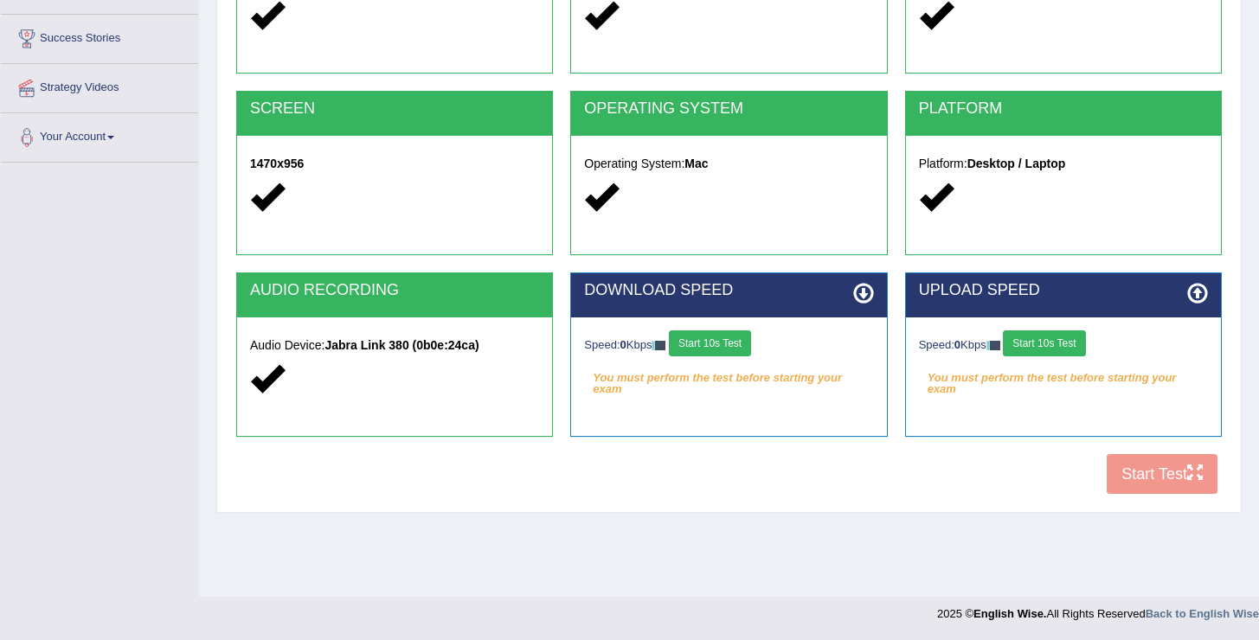
click at [733, 337] on button "Start 10s Test" at bounding box center [710, 344] width 82 height 26
click at [1060, 338] on button "Start 10s Test" at bounding box center [1044, 344] width 82 height 26
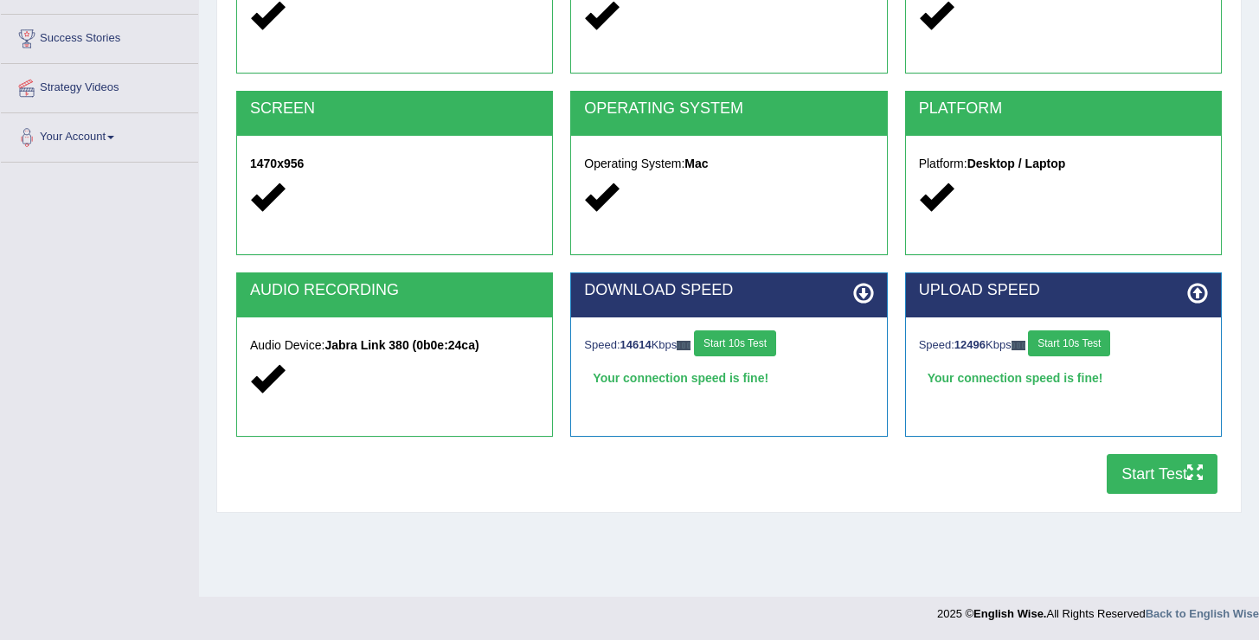
click at [1142, 486] on button "Start Test" at bounding box center [1162, 474] width 111 height 40
